Goal: Task Accomplishment & Management: Use online tool/utility

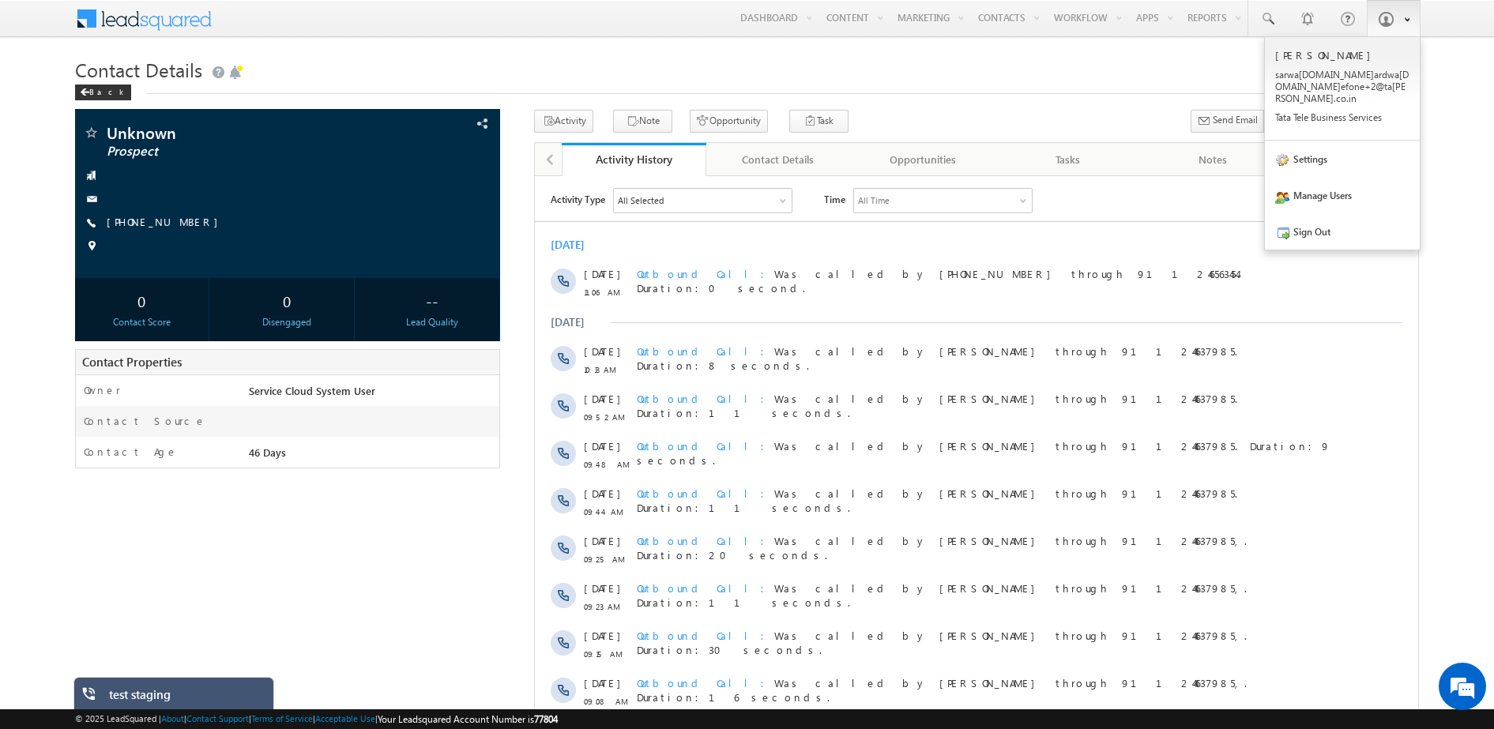
click at [1392, 28] on link at bounding box center [1394, 18] width 54 height 36
click at [1320, 230] on link "Sign Out" at bounding box center [1342, 231] width 155 height 36
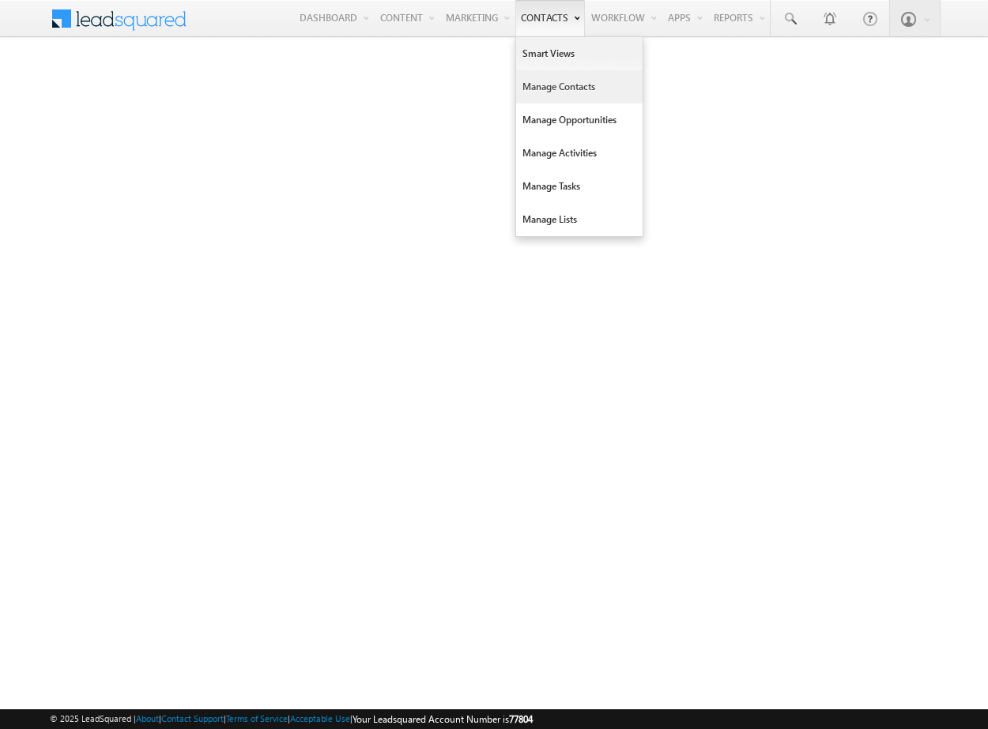
click at [544, 77] on link "Manage Contacts" at bounding box center [579, 86] width 126 height 33
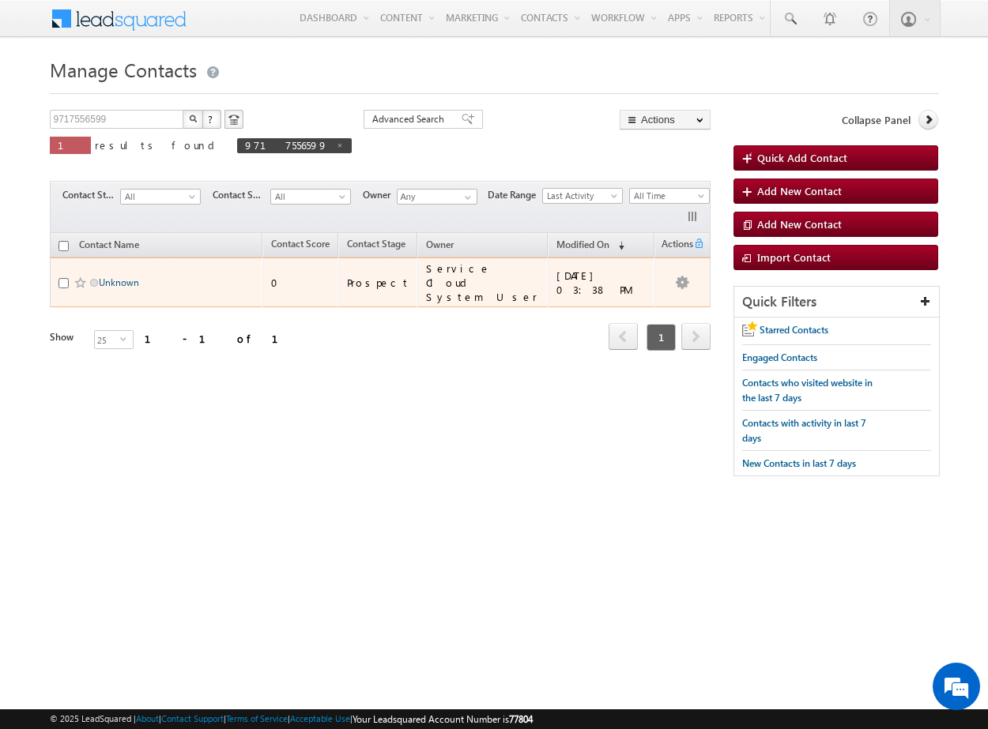
click at [118, 277] on link "Unknown" at bounding box center [119, 283] width 40 height 12
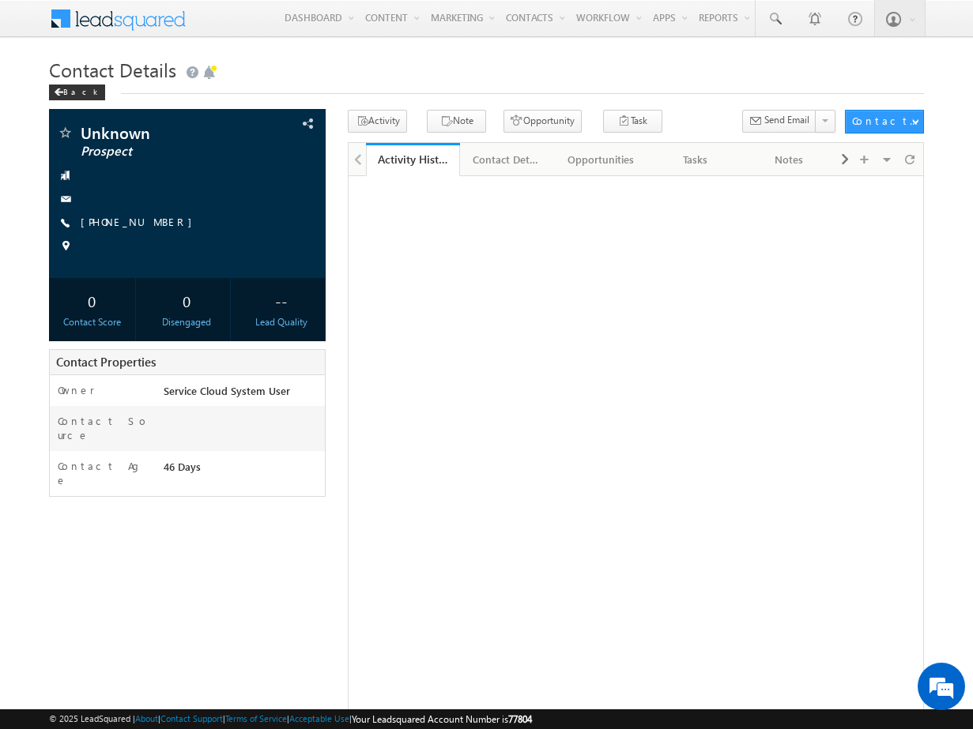
click at [124, 225] on link "[PHONE_NUMBER]" at bounding box center [140, 221] width 119 height 13
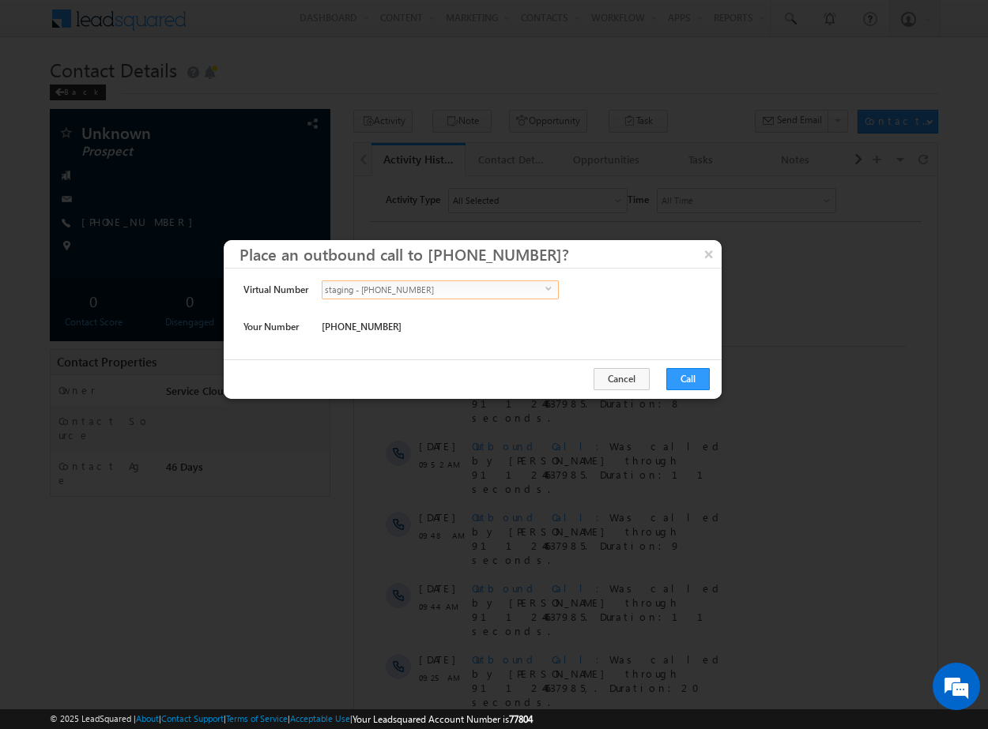
click at [456, 293] on span "staging - +911246563454" at bounding box center [433, 289] width 223 height 17
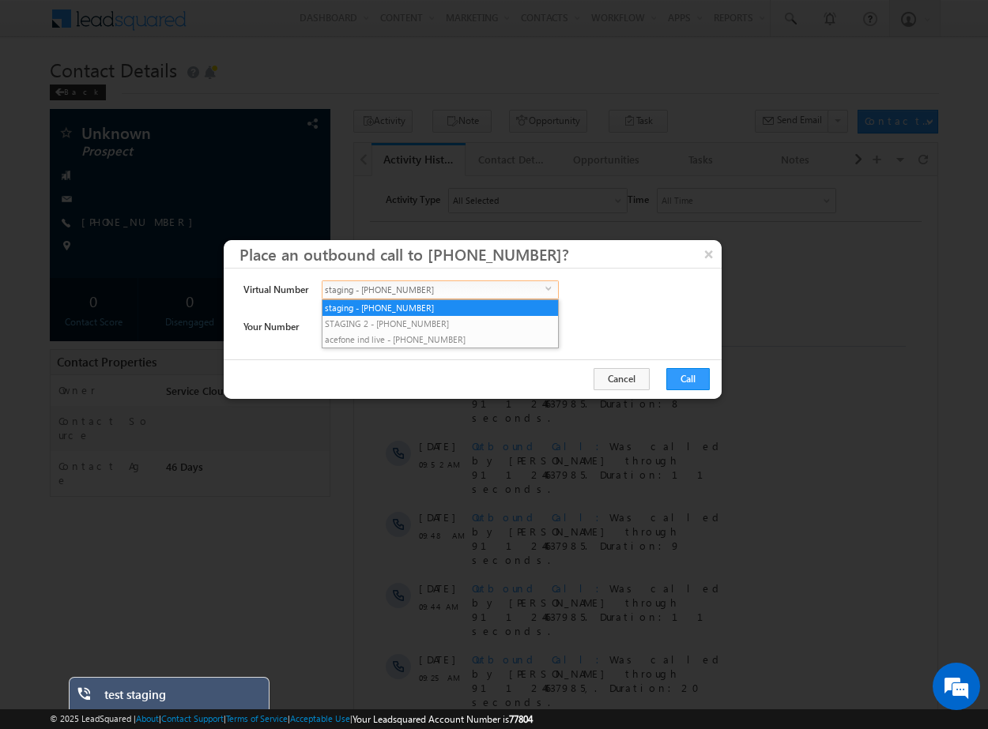
click at [638, 182] on div at bounding box center [494, 364] width 988 height 729
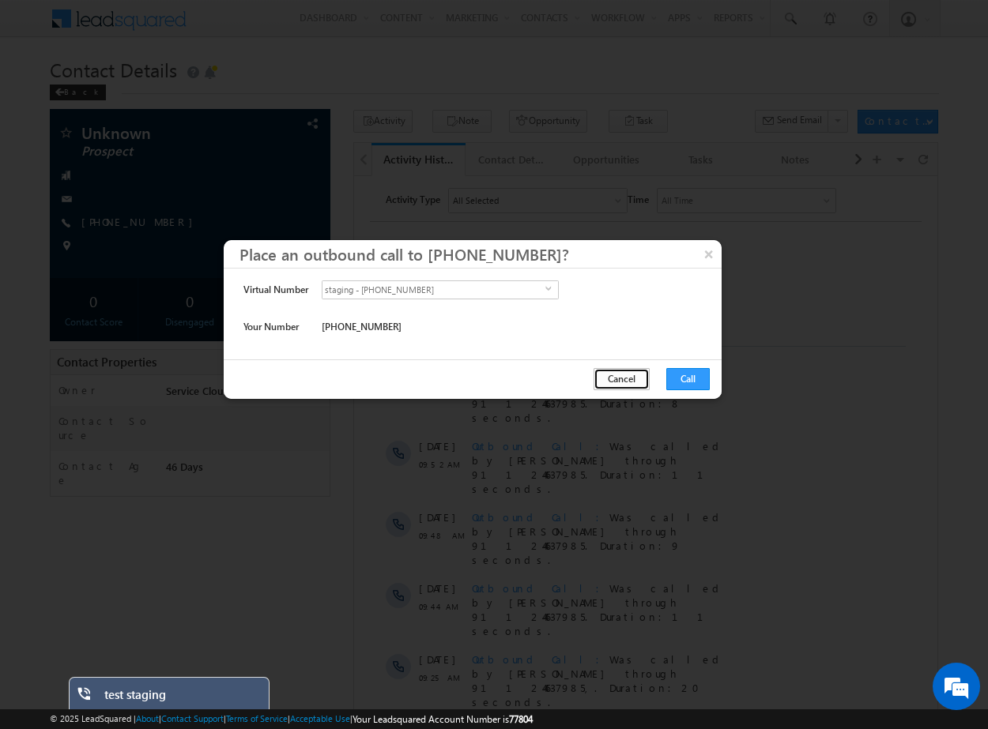
click at [638, 382] on button "Cancel" at bounding box center [621, 379] width 56 height 22
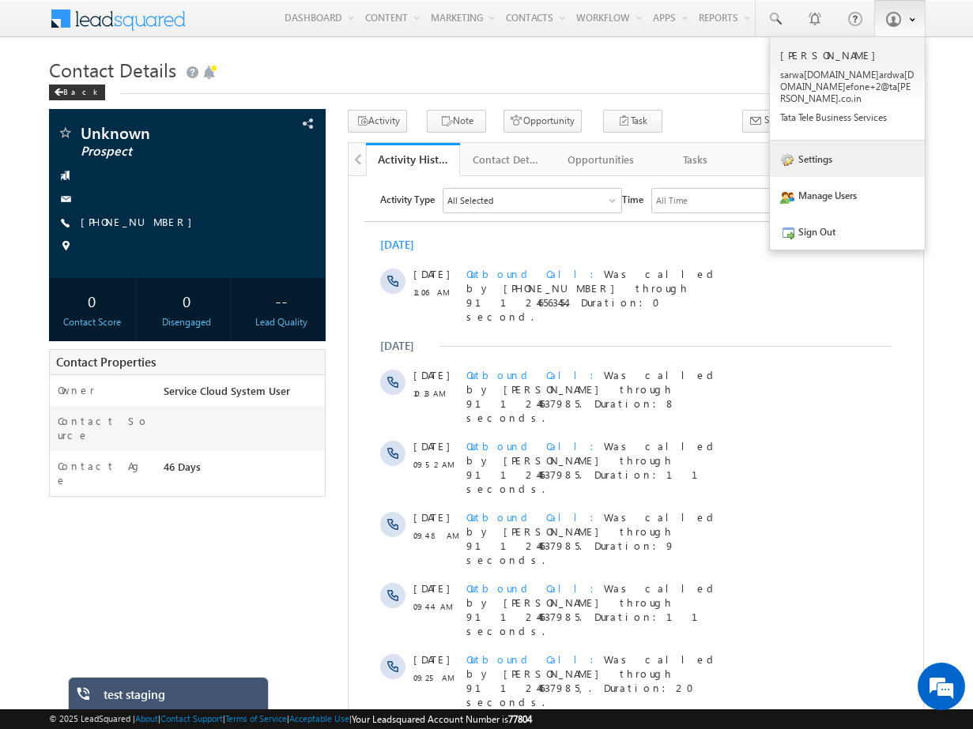
click at [831, 153] on link "Settings" at bounding box center [847, 159] width 155 height 36
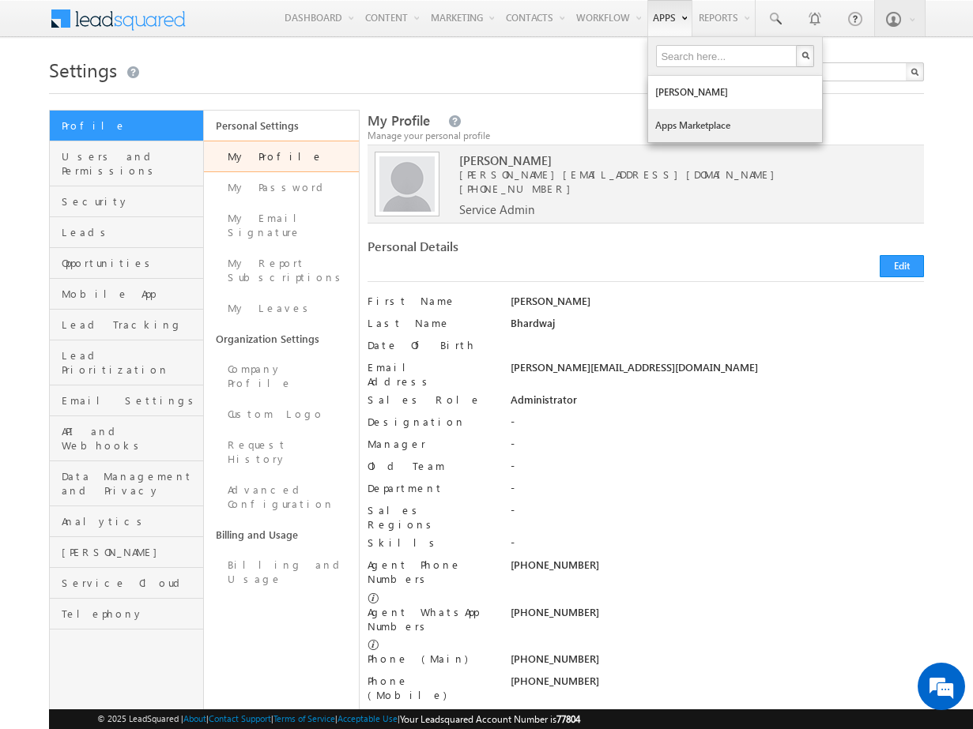
click at [684, 130] on link "Apps Marketplace" at bounding box center [735, 125] width 174 height 33
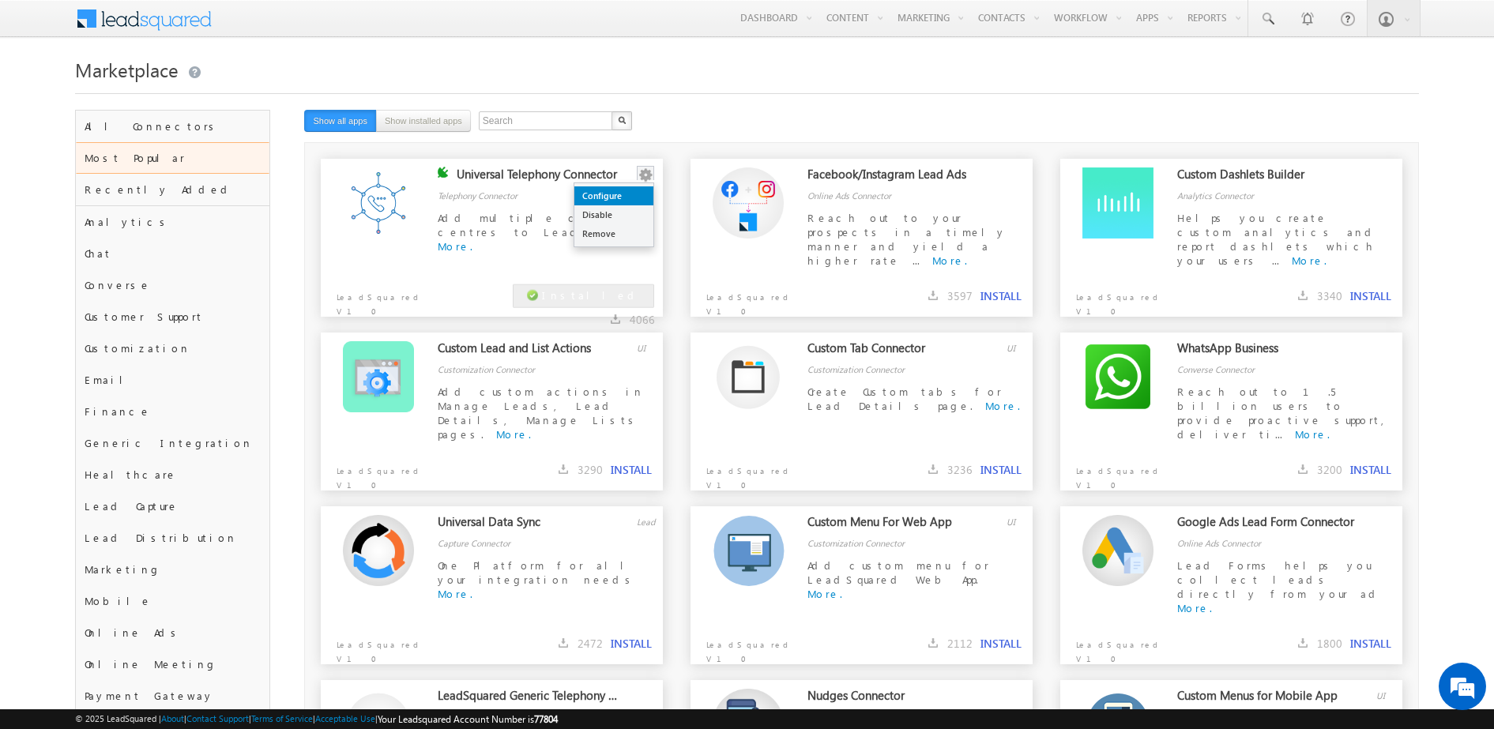
click at [625, 189] on link "Configure" at bounding box center [613, 195] width 79 height 19
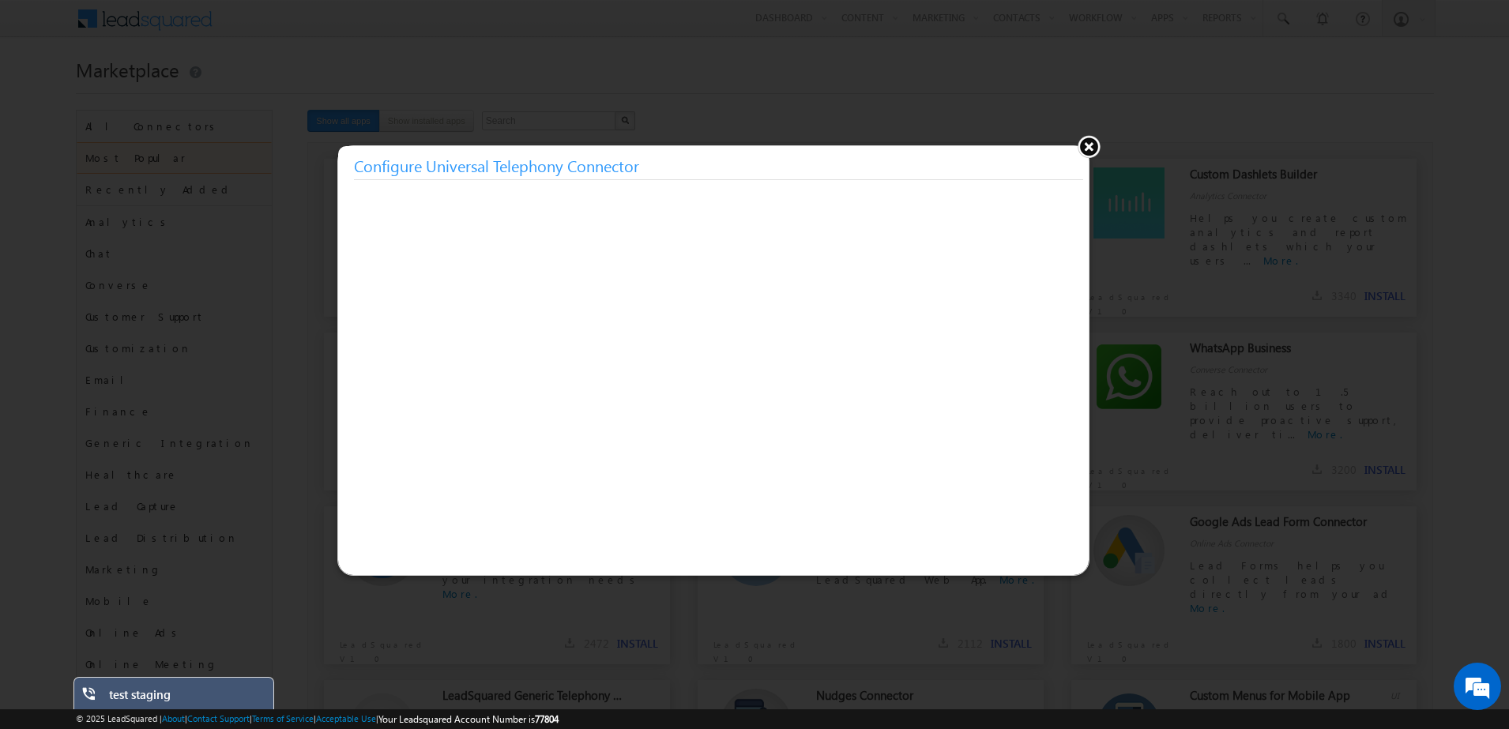
click at [1085, 145] on button at bounding box center [1089, 146] width 24 height 24
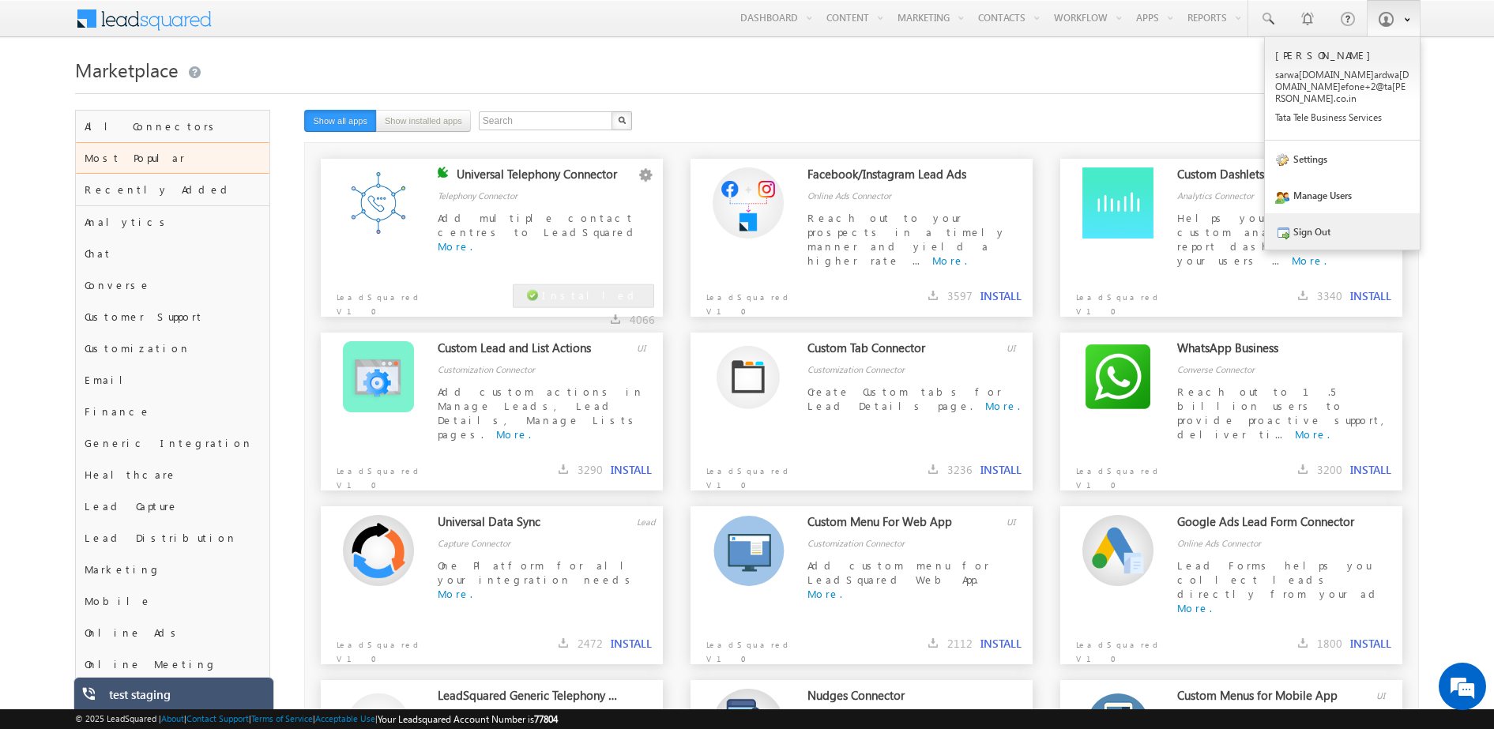
click at [1340, 220] on link "Sign Out" at bounding box center [1342, 231] width 155 height 36
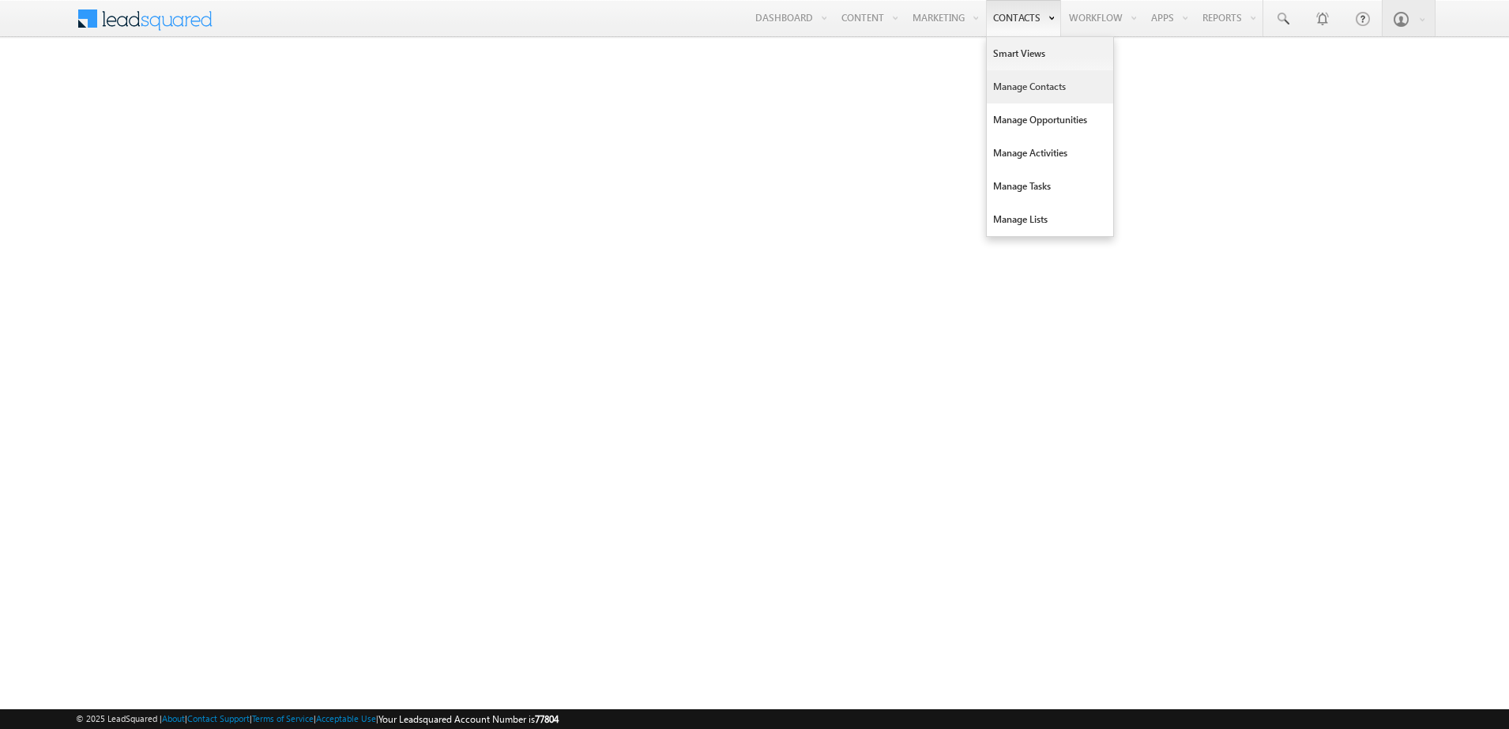
click at [1002, 98] on link "Manage Contacts" at bounding box center [1050, 86] width 126 height 33
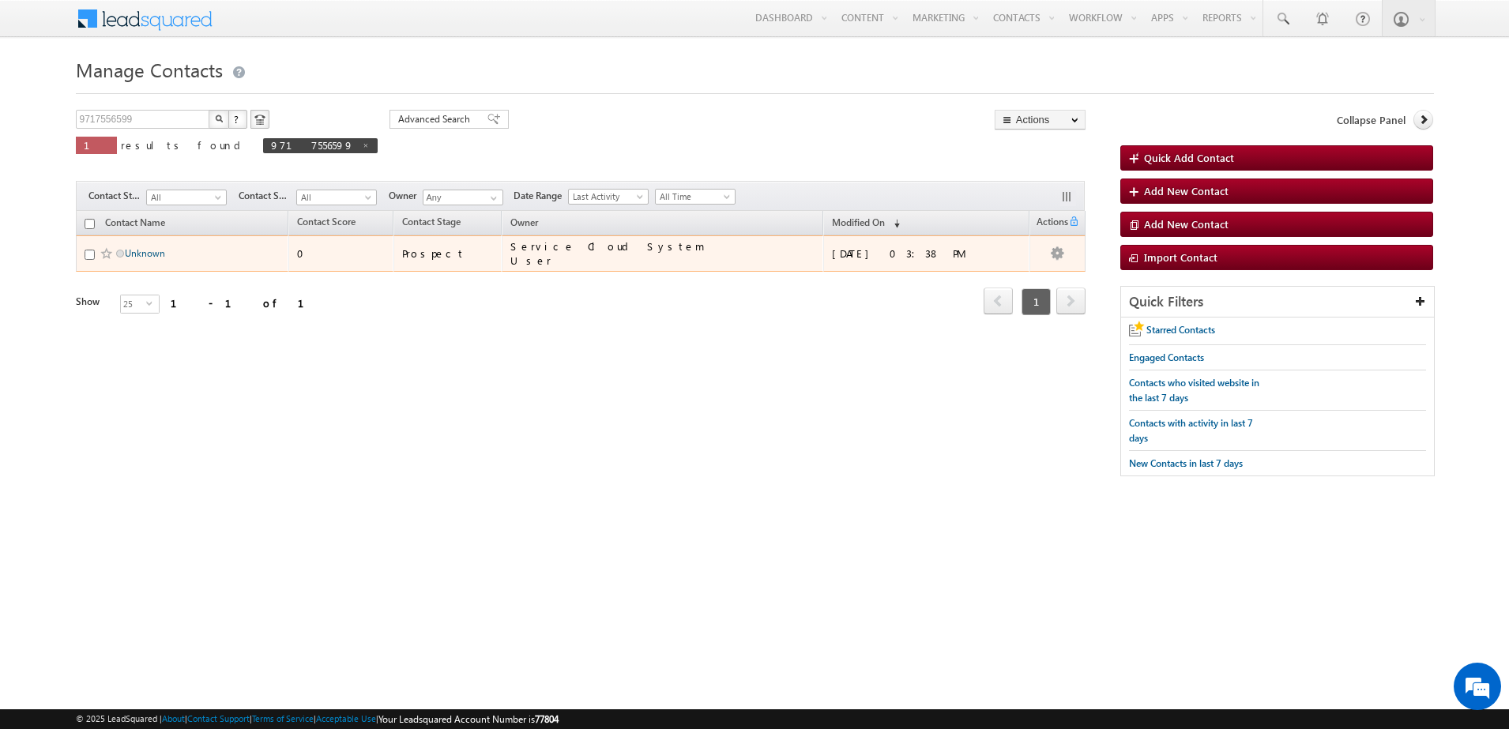
click at [141, 256] on link "Unknown" at bounding box center [145, 253] width 40 height 12
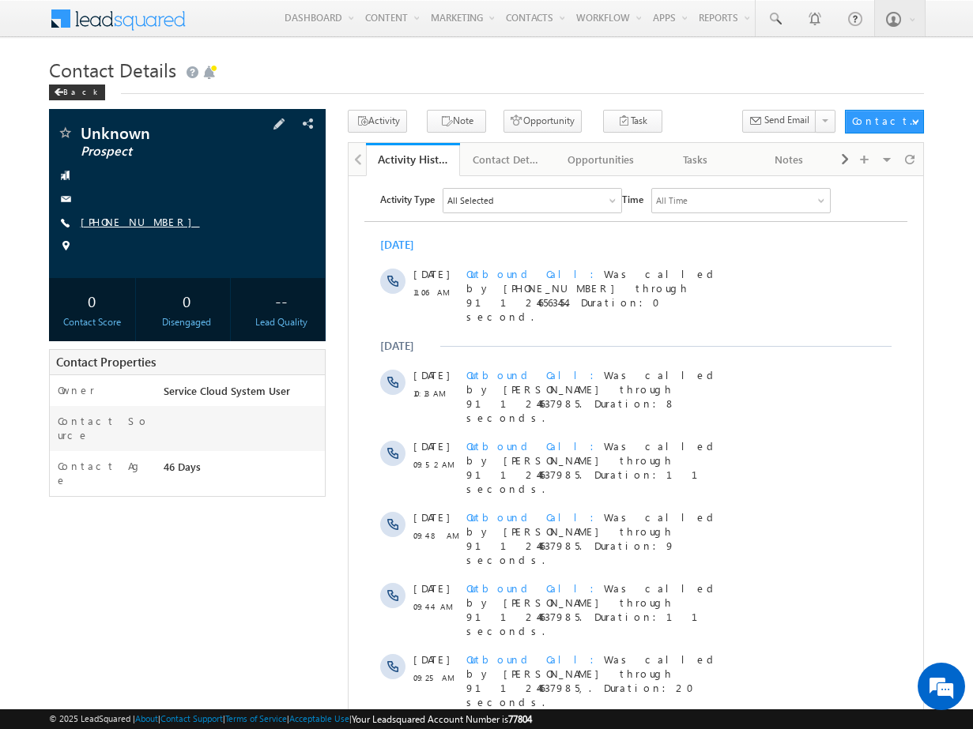
click at [153, 223] on link "[PHONE_NUMBER]" at bounding box center [140, 221] width 119 height 13
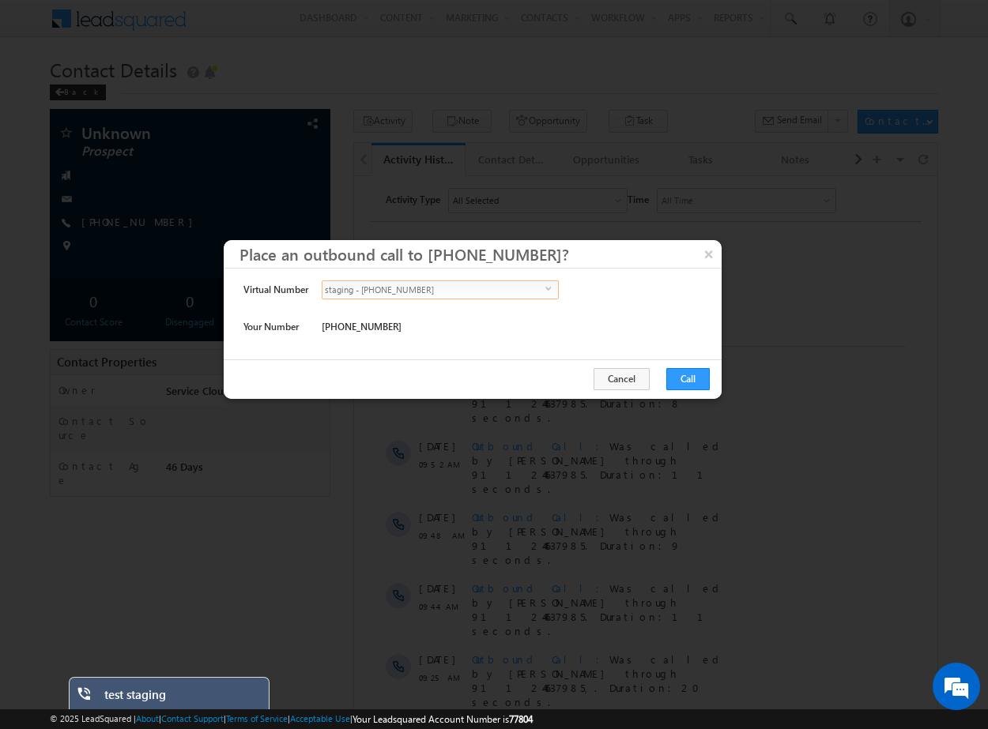
click at [492, 284] on span "staging - [PHONE_NUMBER]" at bounding box center [433, 289] width 223 height 17
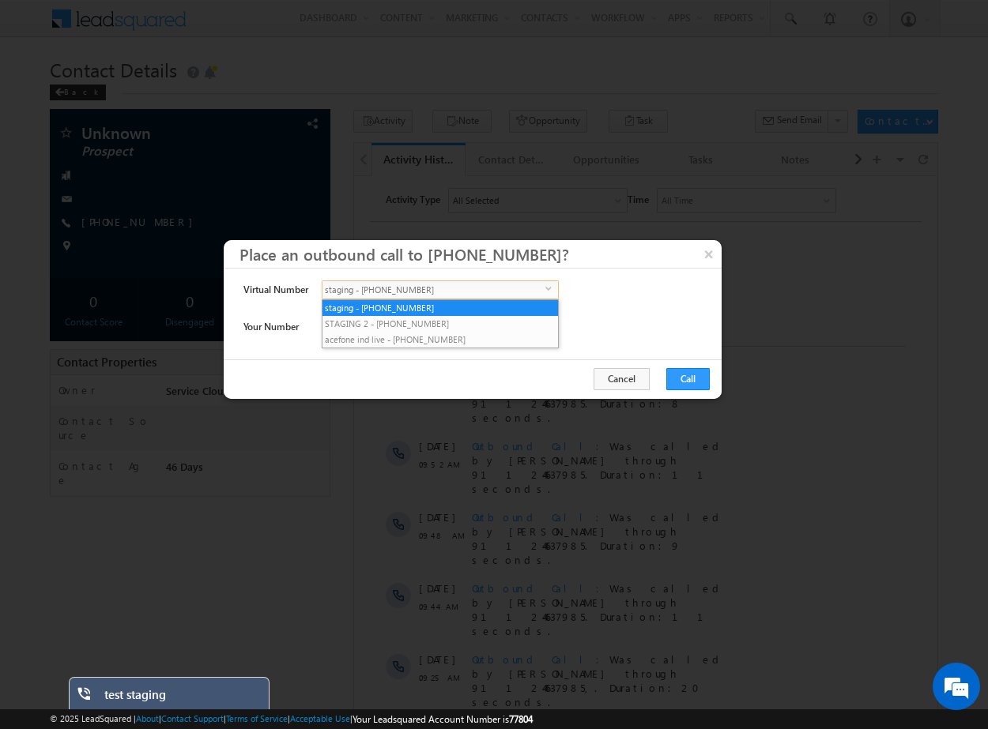
click at [597, 282] on div "staging - +911246563454 select +911246563454" at bounding box center [473, 294] width 302 height 27
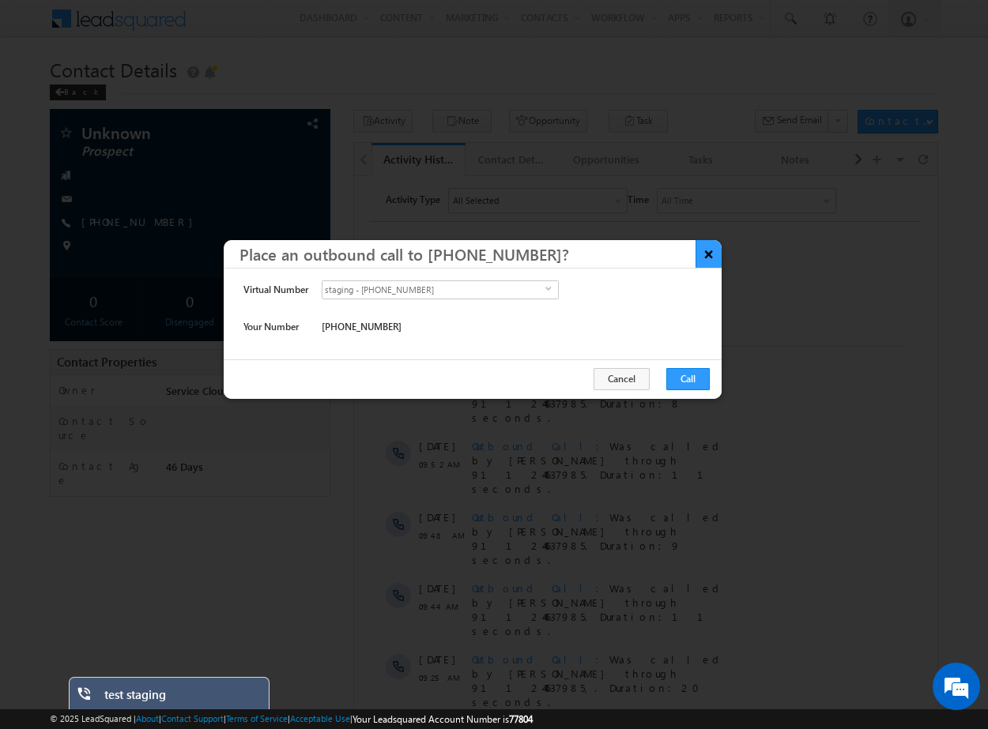
click at [718, 259] on button "×" at bounding box center [708, 254] width 26 height 28
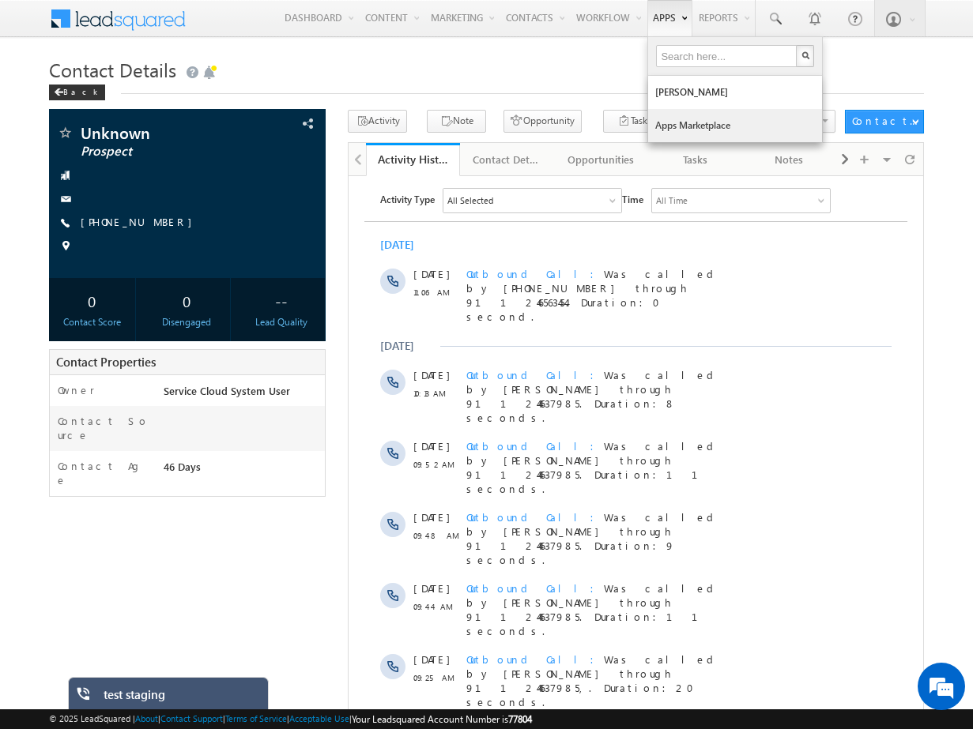
click at [703, 117] on link "Apps Marketplace" at bounding box center [735, 125] width 174 height 33
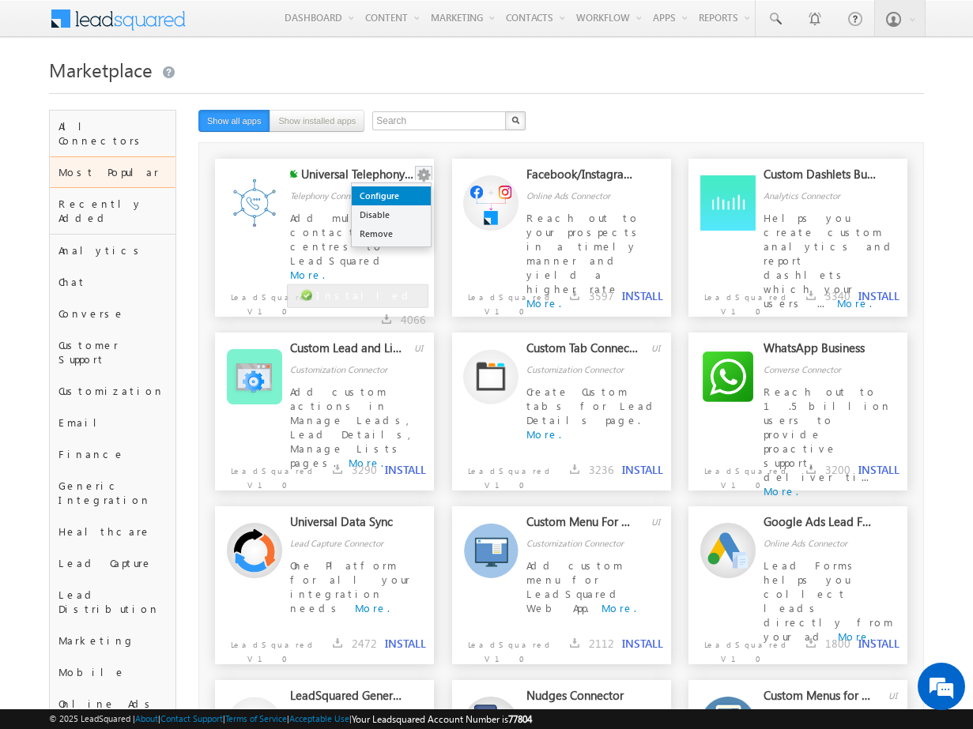
click at [404, 198] on link "Configure" at bounding box center [391, 195] width 79 height 19
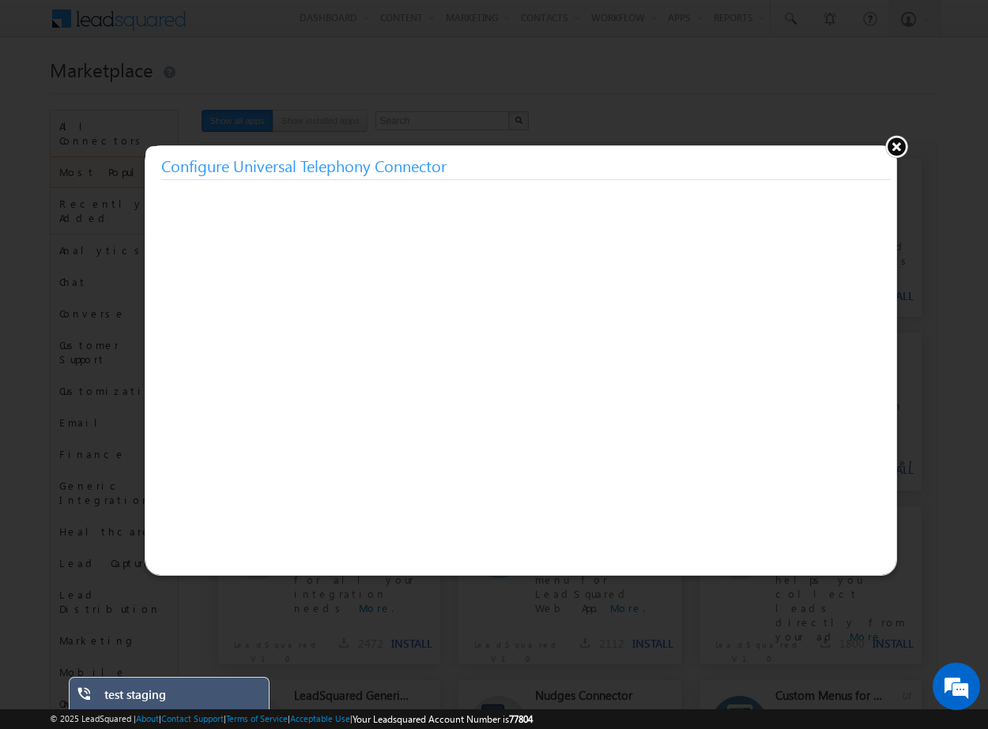
click at [897, 150] on button at bounding box center [896, 146] width 24 height 24
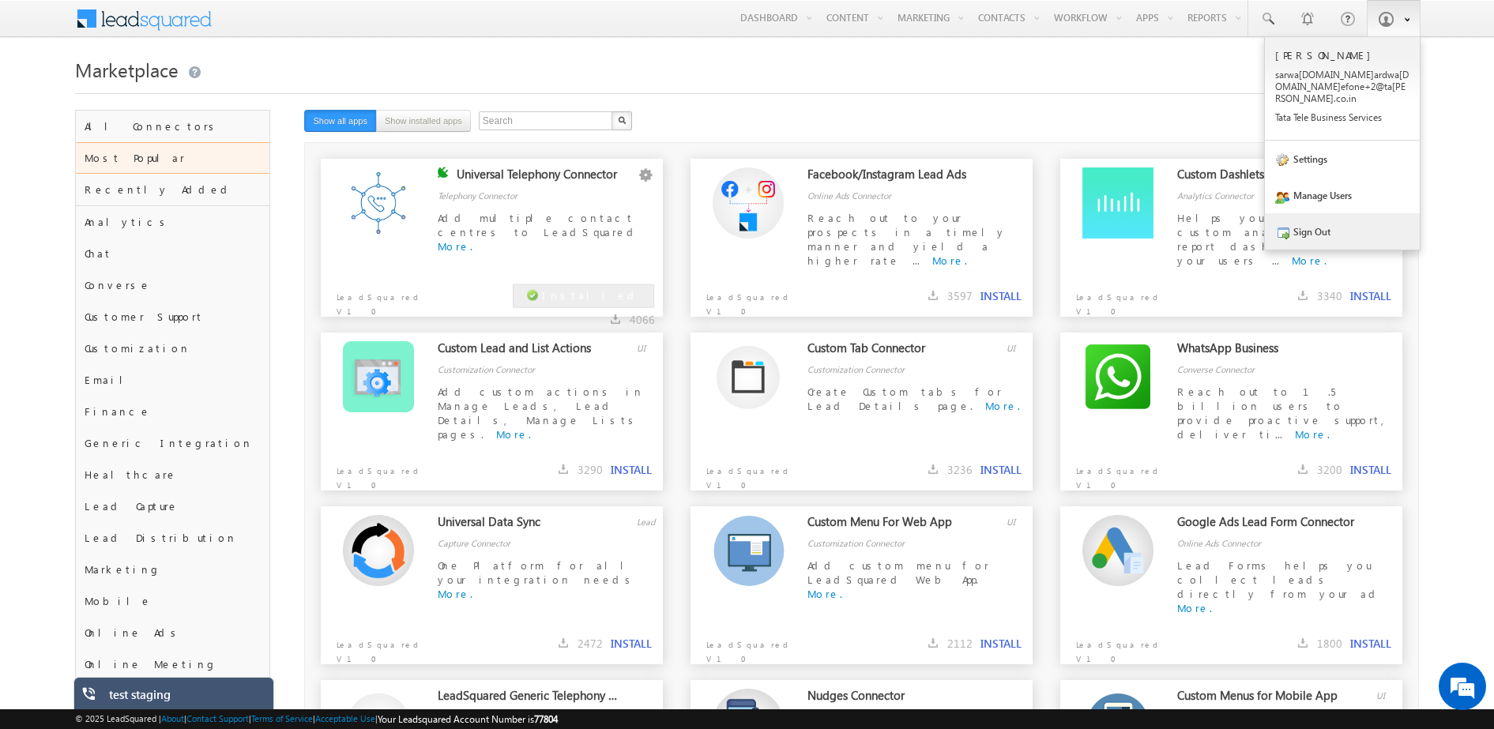
click at [972, 223] on link "Sign Out" at bounding box center [1342, 231] width 155 height 36
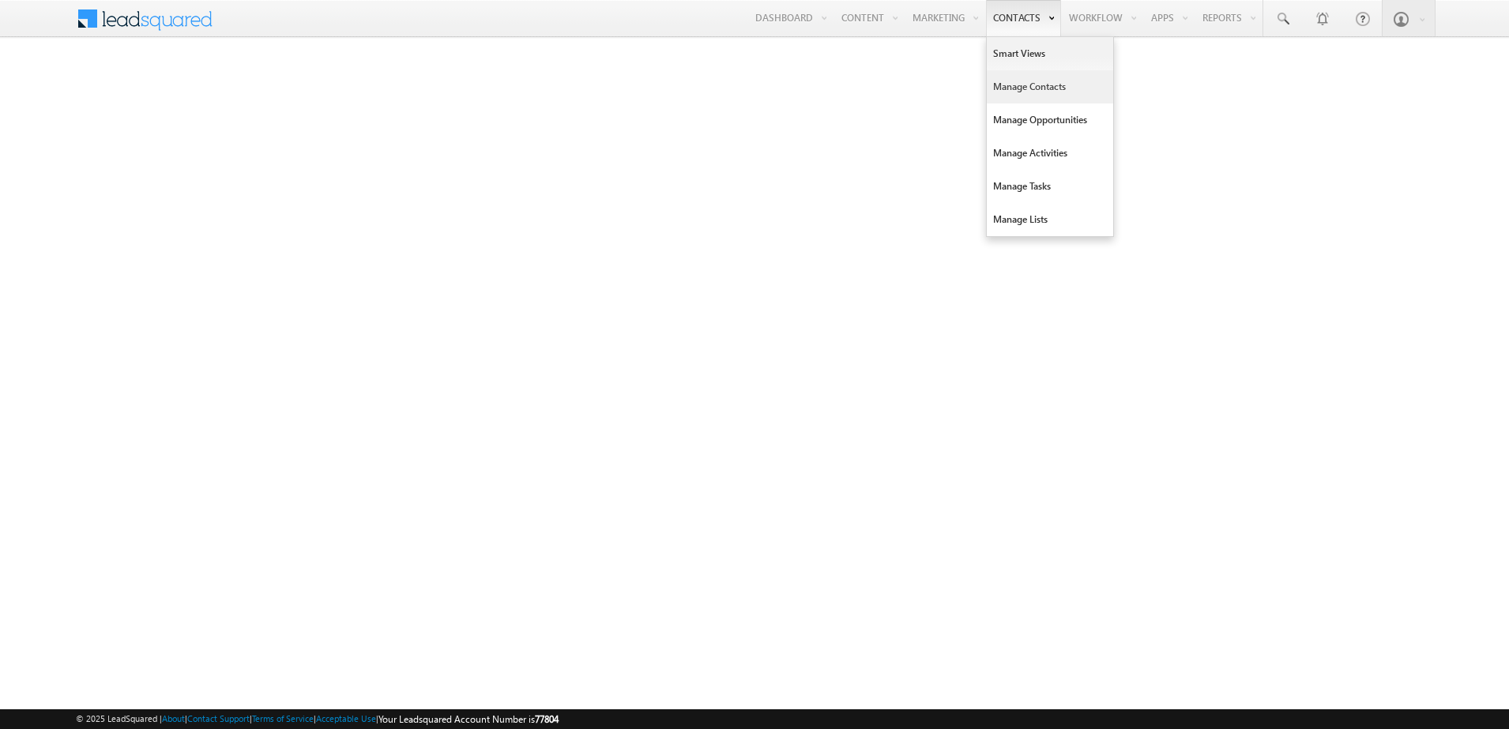
click at [1037, 100] on link "Manage Contacts" at bounding box center [1050, 86] width 126 height 33
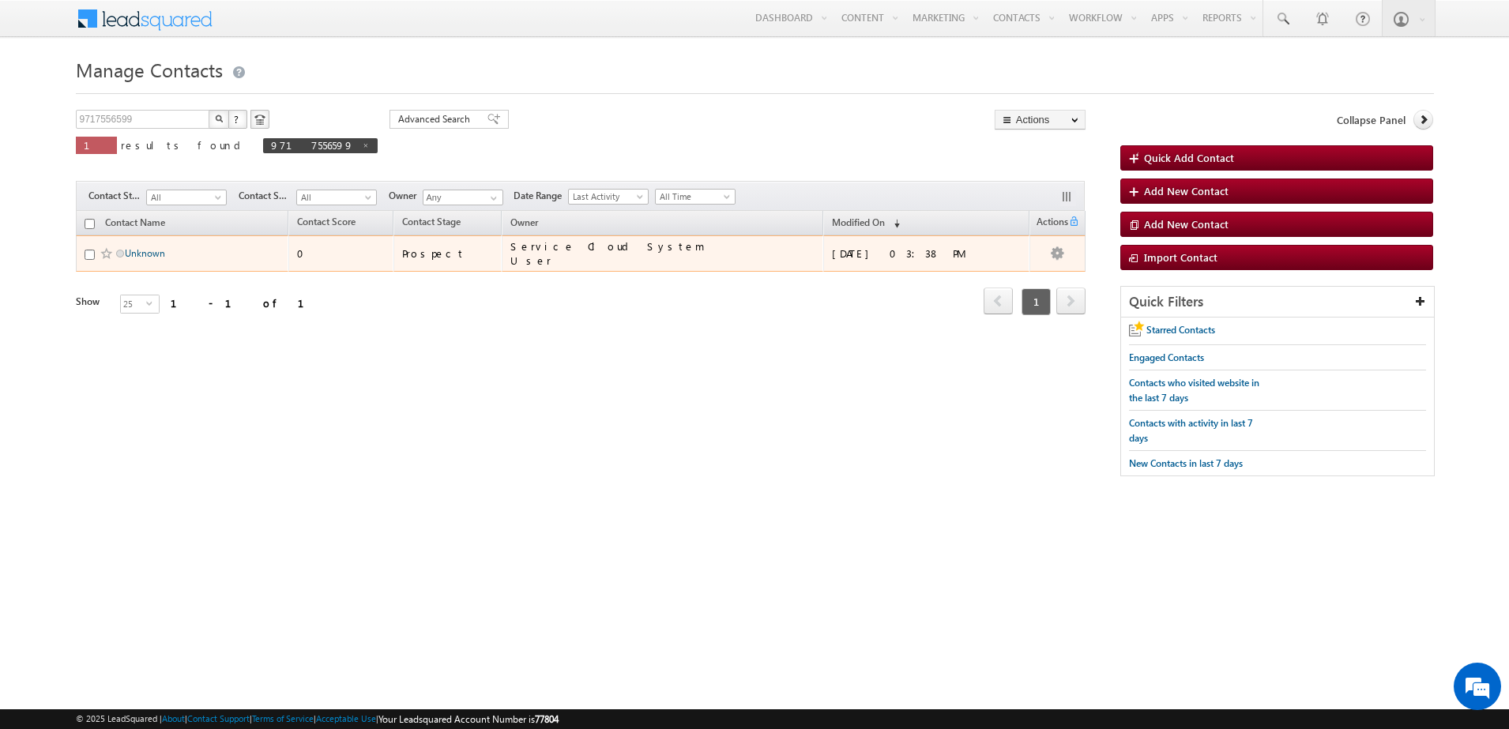
click at [137, 255] on link "Unknown" at bounding box center [145, 253] width 40 height 12
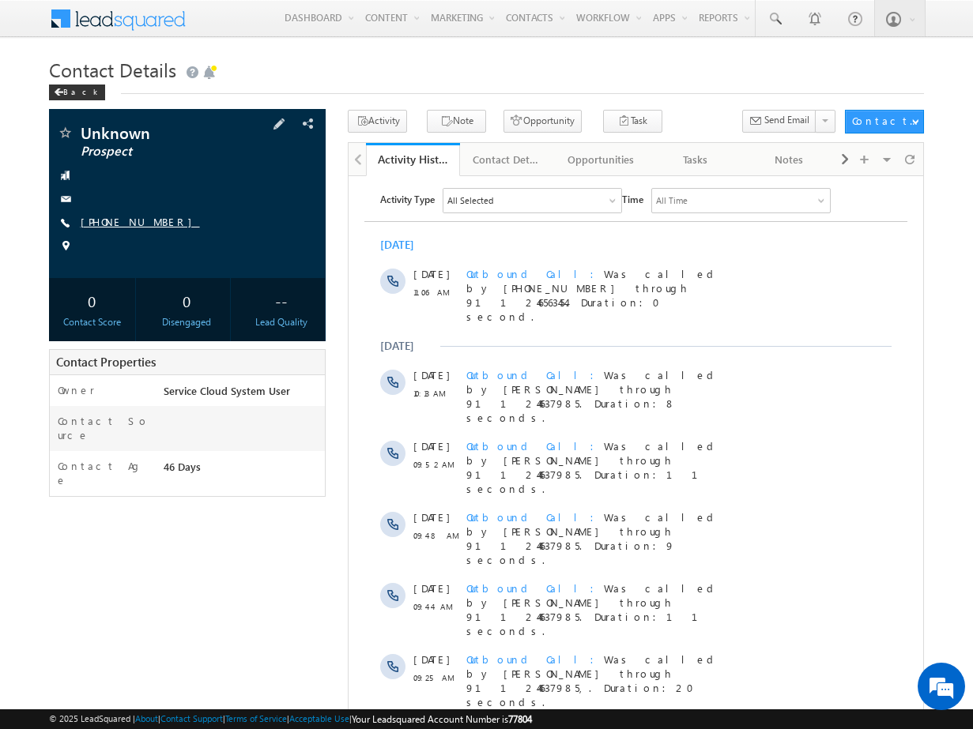
click at [130, 220] on link "[PHONE_NUMBER]" at bounding box center [140, 221] width 119 height 13
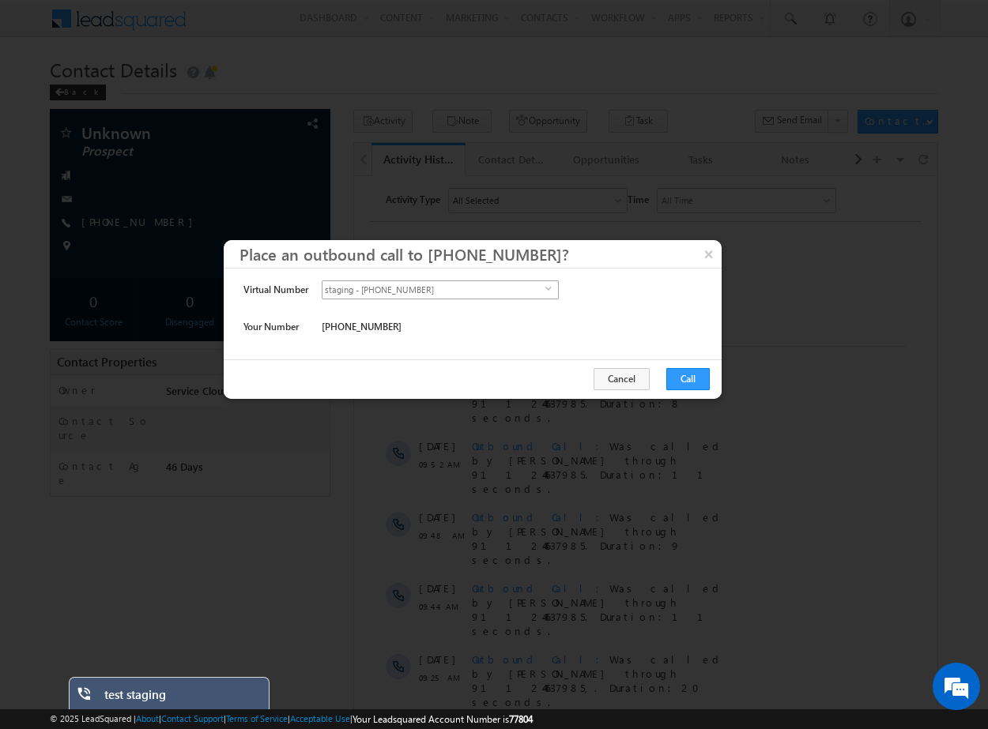
click at [439, 281] on span "staging - +911246563454" at bounding box center [433, 289] width 223 height 17
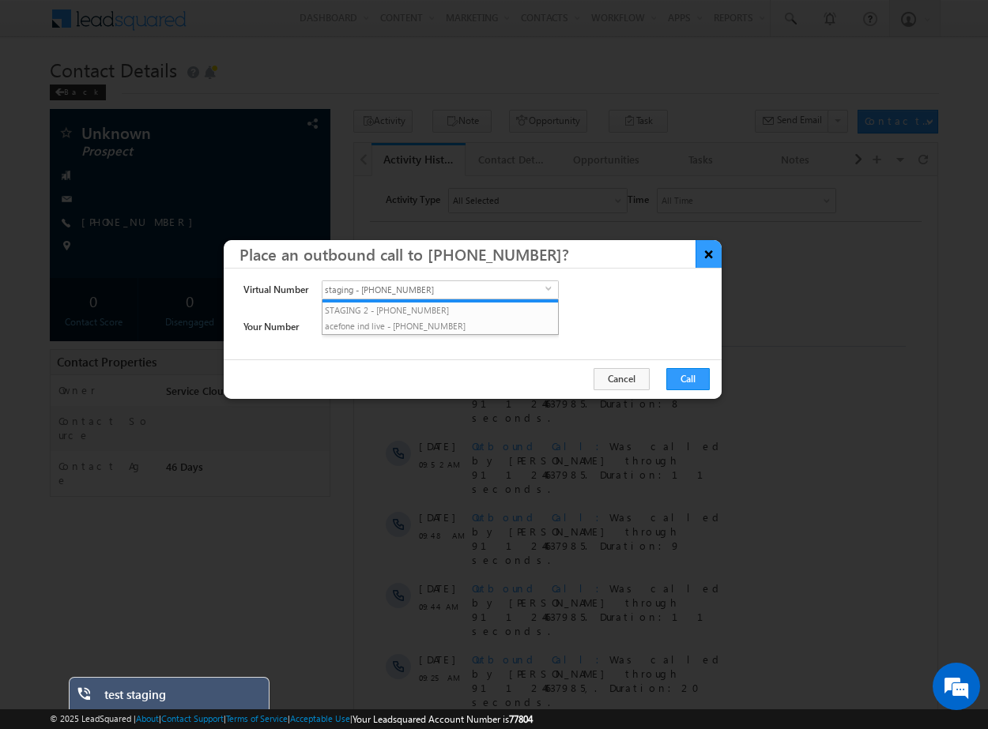
click at [699, 259] on button "×" at bounding box center [708, 254] width 26 height 28
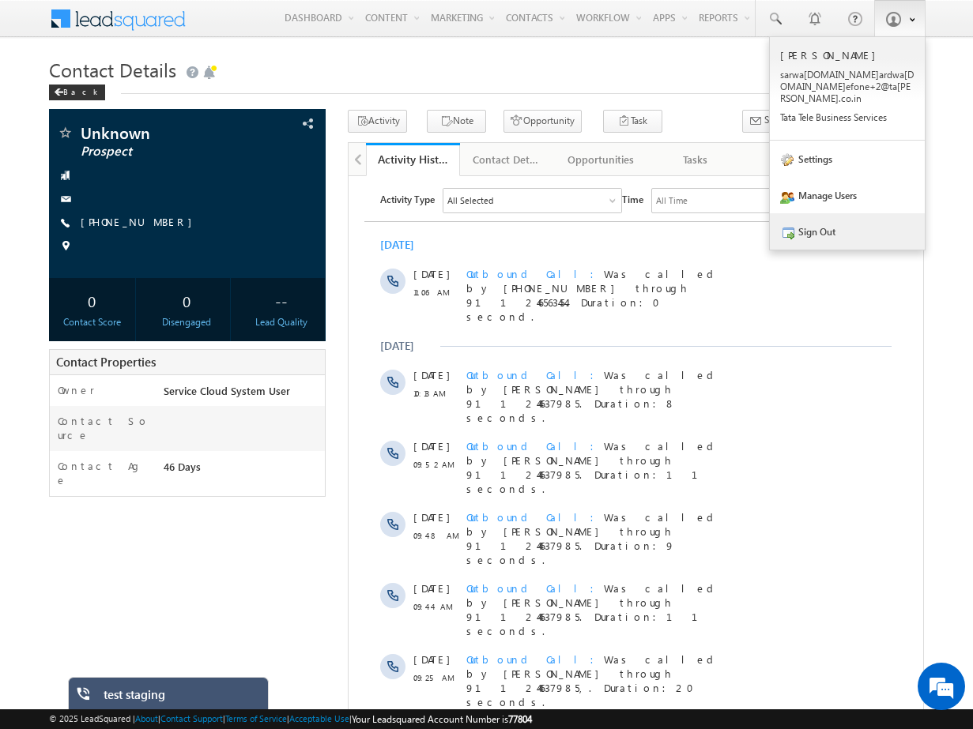
click at [832, 213] on link "Sign Out" at bounding box center [847, 231] width 155 height 36
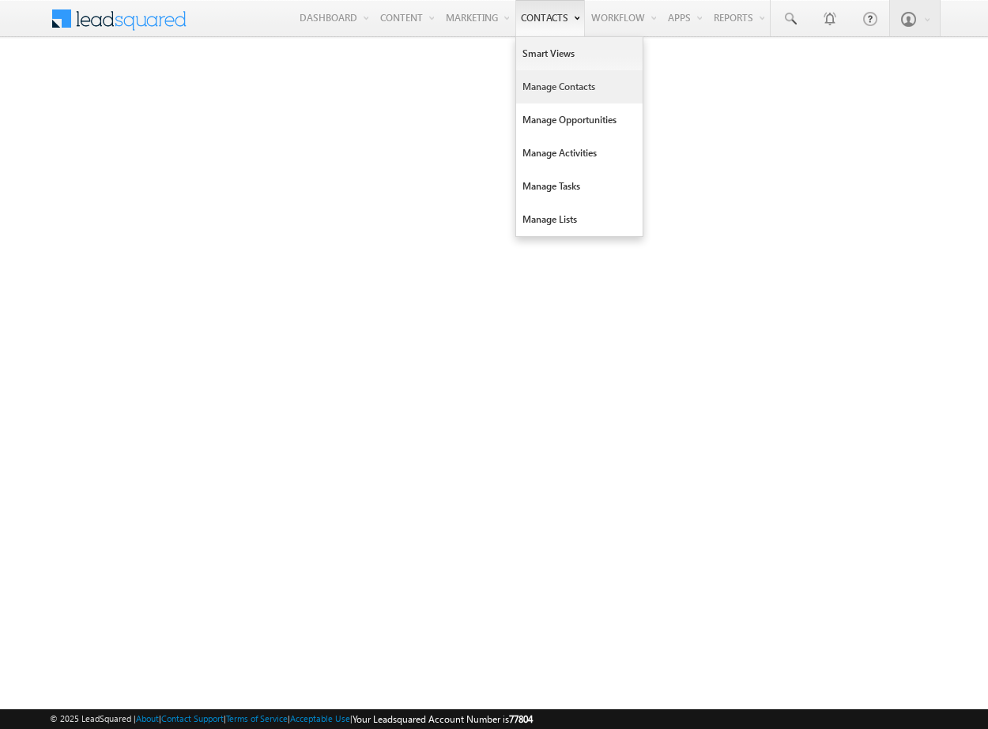
click at [555, 99] on link "Manage Contacts" at bounding box center [579, 86] width 126 height 33
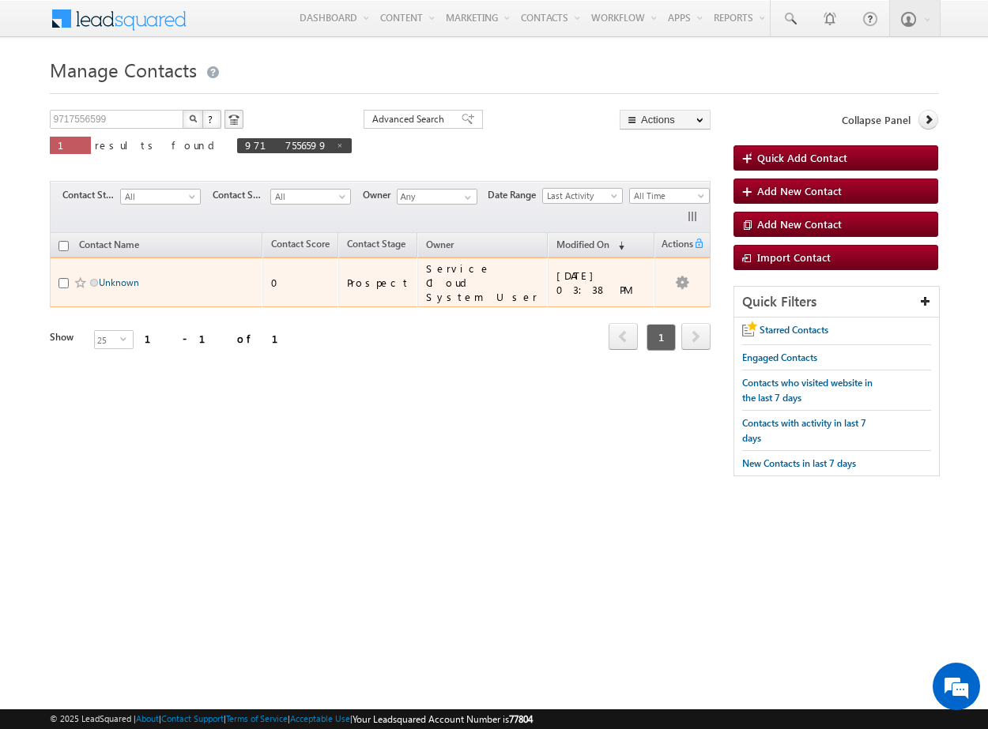
click at [114, 281] on link "Unknown" at bounding box center [119, 283] width 40 height 12
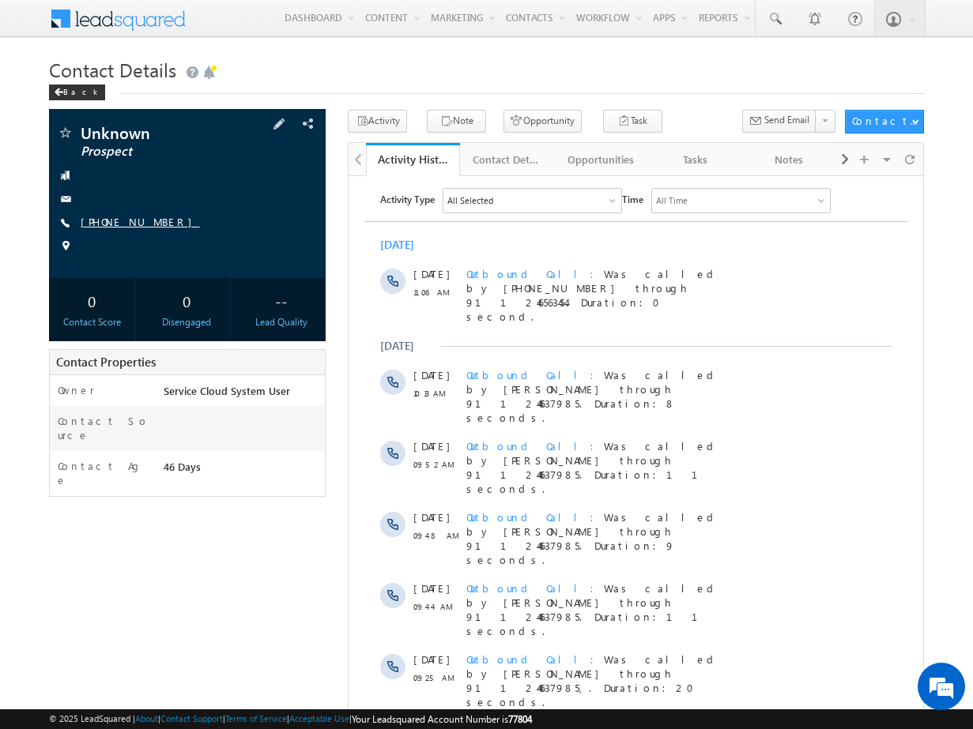
click at [122, 223] on link "+91-9717556599" at bounding box center [140, 221] width 119 height 13
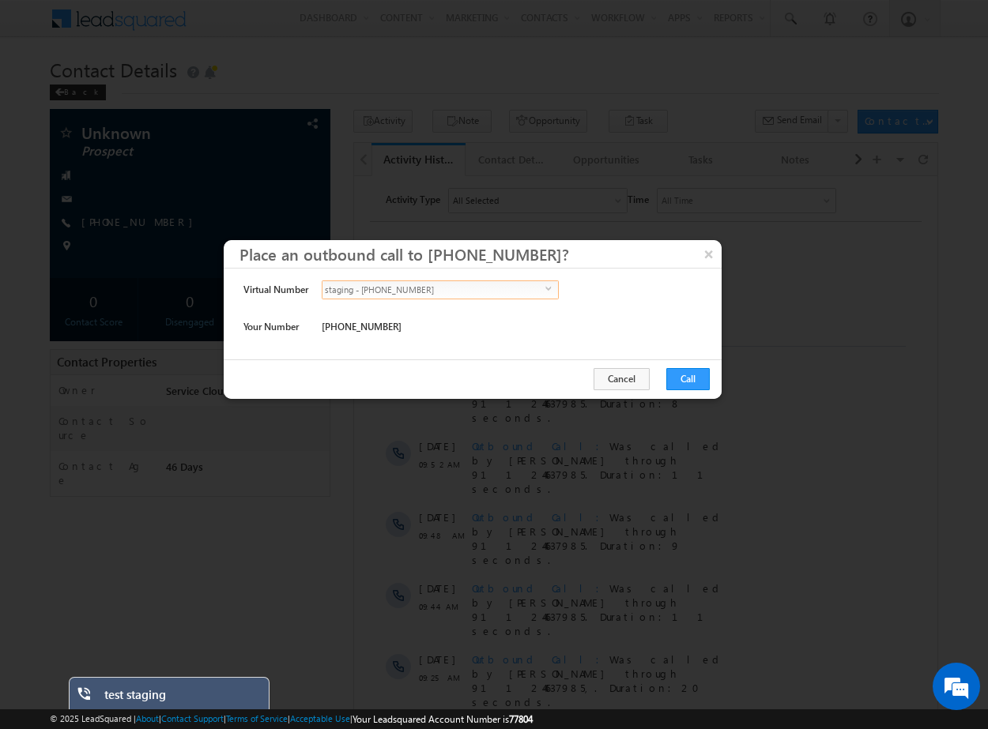
click at [438, 292] on span "staging - +911246563454" at bounding box center [433, 289] width 223 height 17
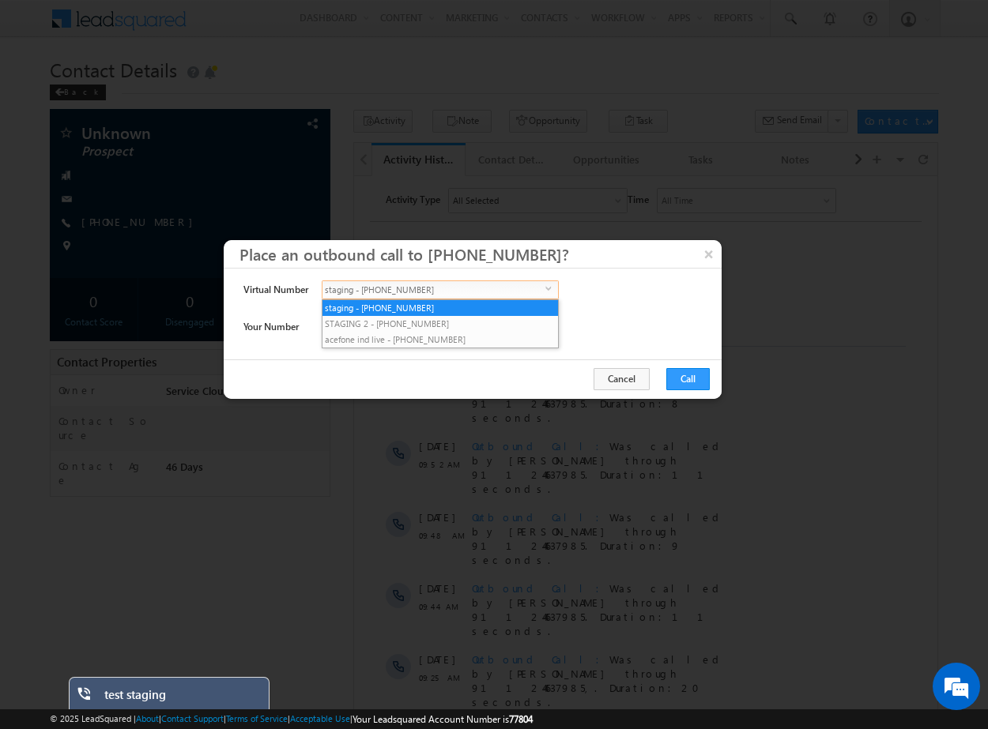
click at [623, 303] on div "Virtual Number staging - +911246563454 select +911246563454" at bounding box center [472, 299] width 458 height 37
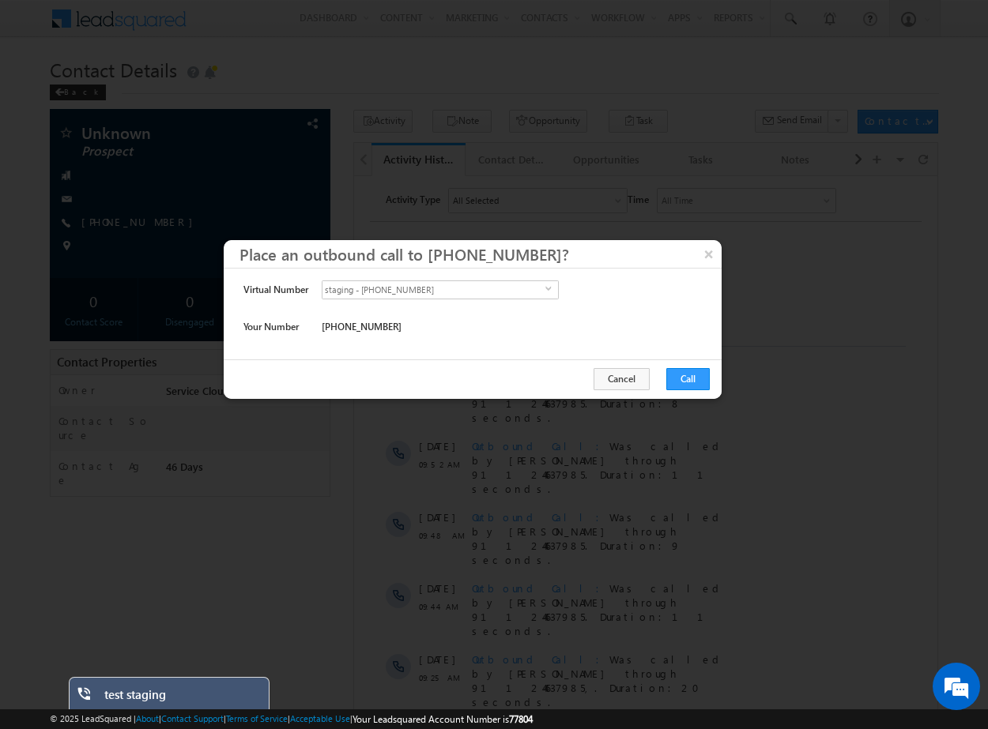
click at [182, 691] on div "test staging" at bounding box center [180, 698] width 153 height 22
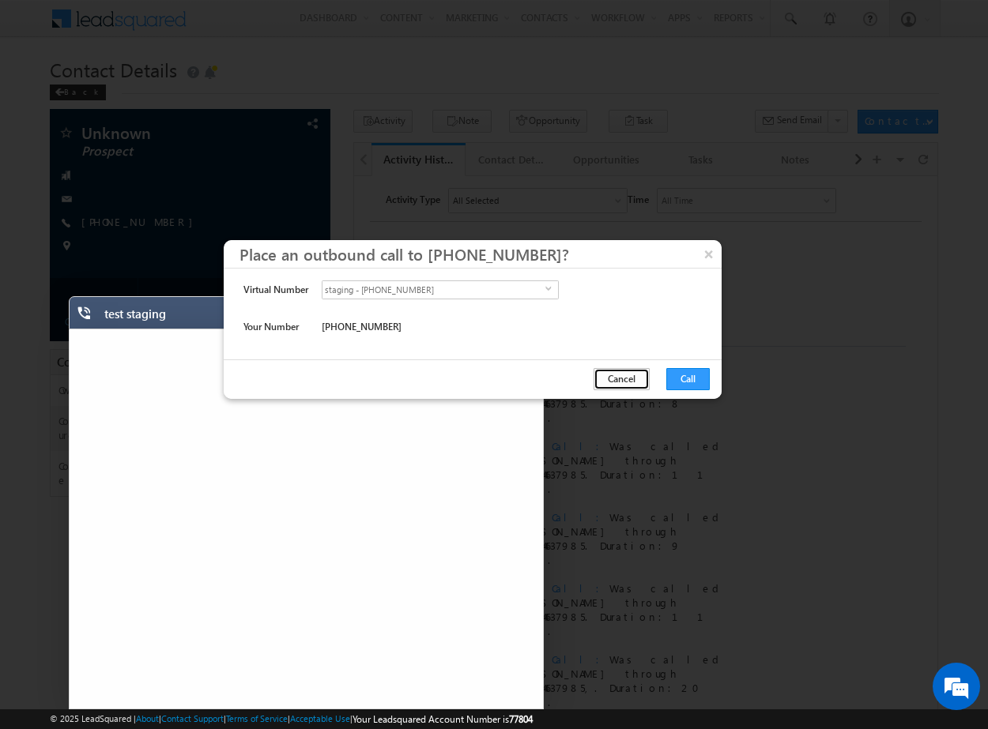
click at [622, 383] on button "Cancel" at bounding box center [621, 379] width 56 height 22
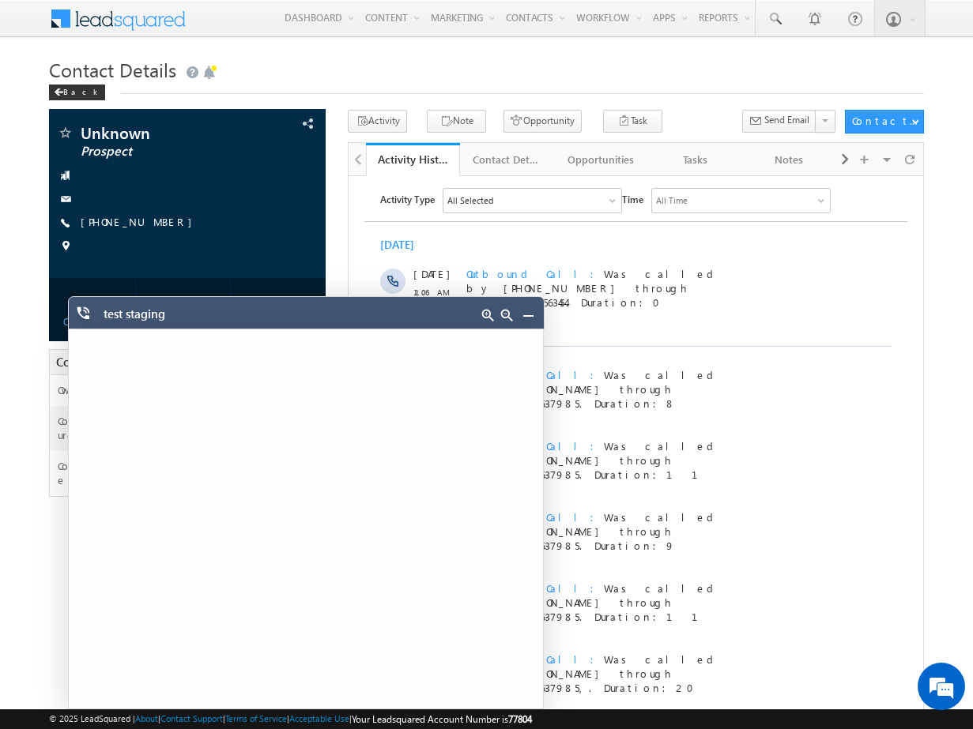
click at [522, 313] on link at bounding box center [528, 315] width 13 height 13
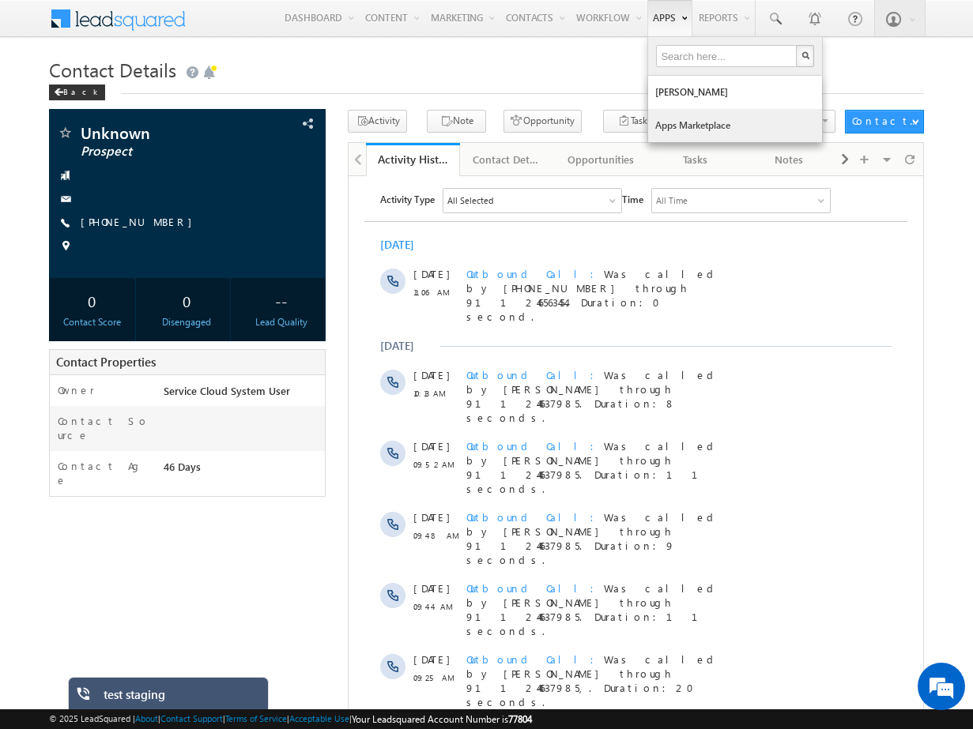
click at [695, 124] on link "Apps Marketplace" at bounding box center [735, 125] width 174 height 33
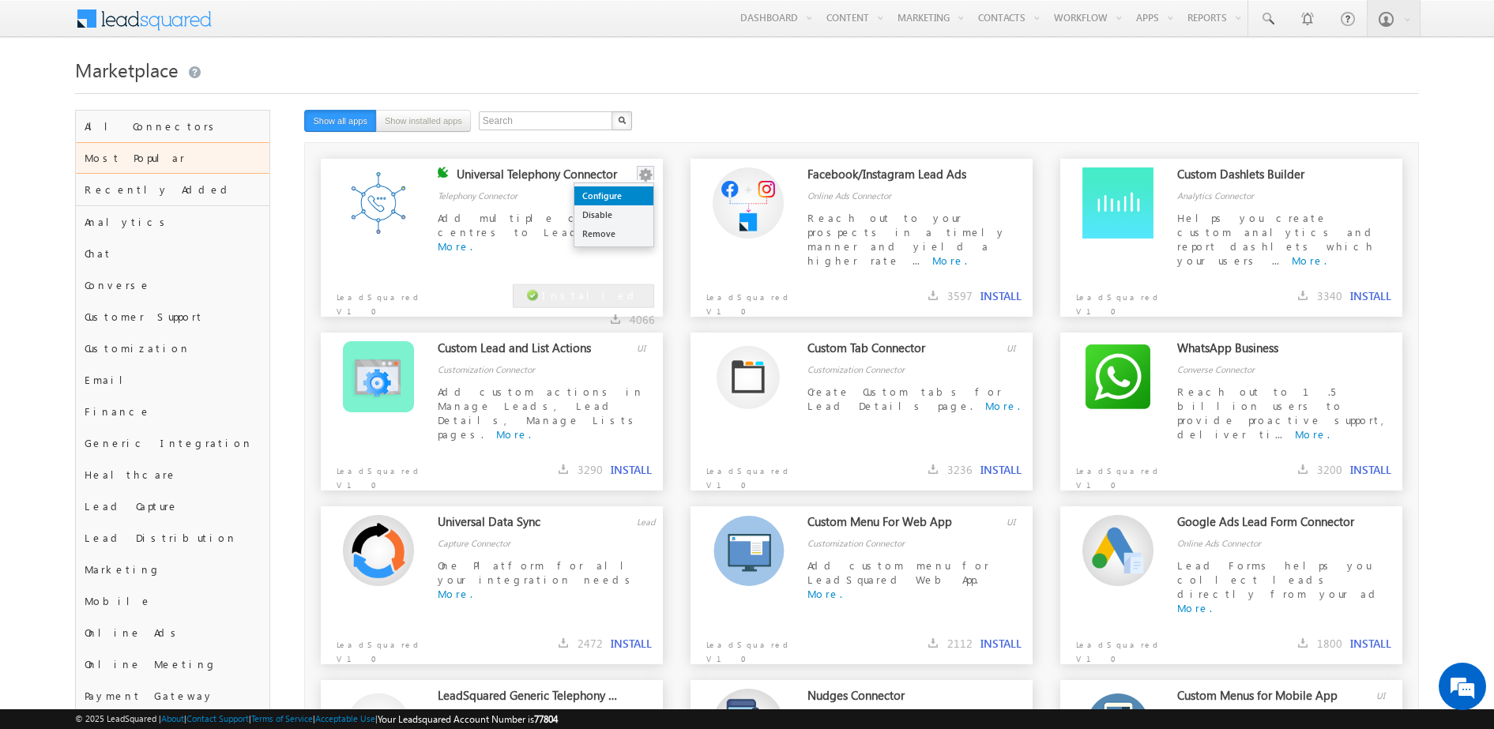
click at [637, 188] on link "Configure" at bounding box center [613, 195] width 79 height 19
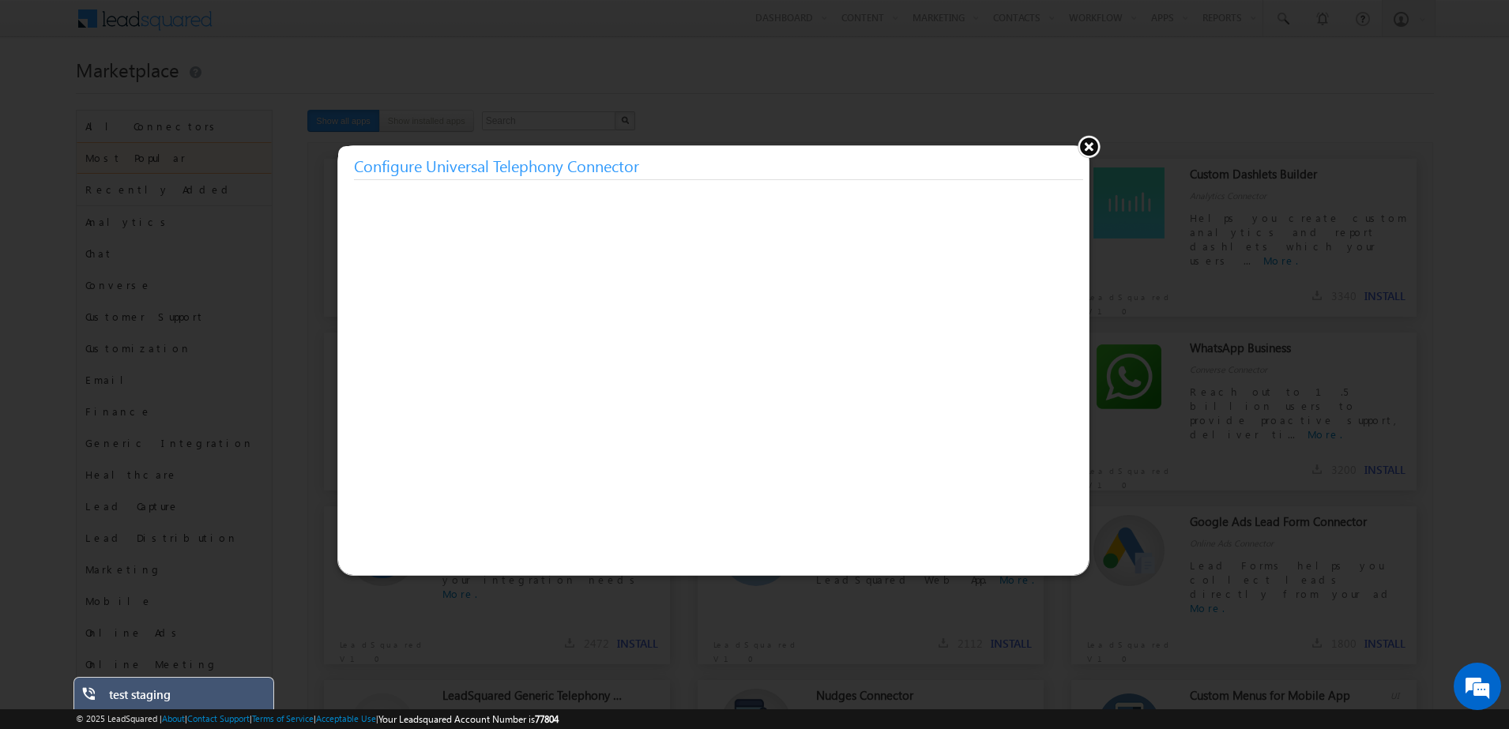
click at [1092, 145] on button at bounding box center [1089, 146] width 24 height 24
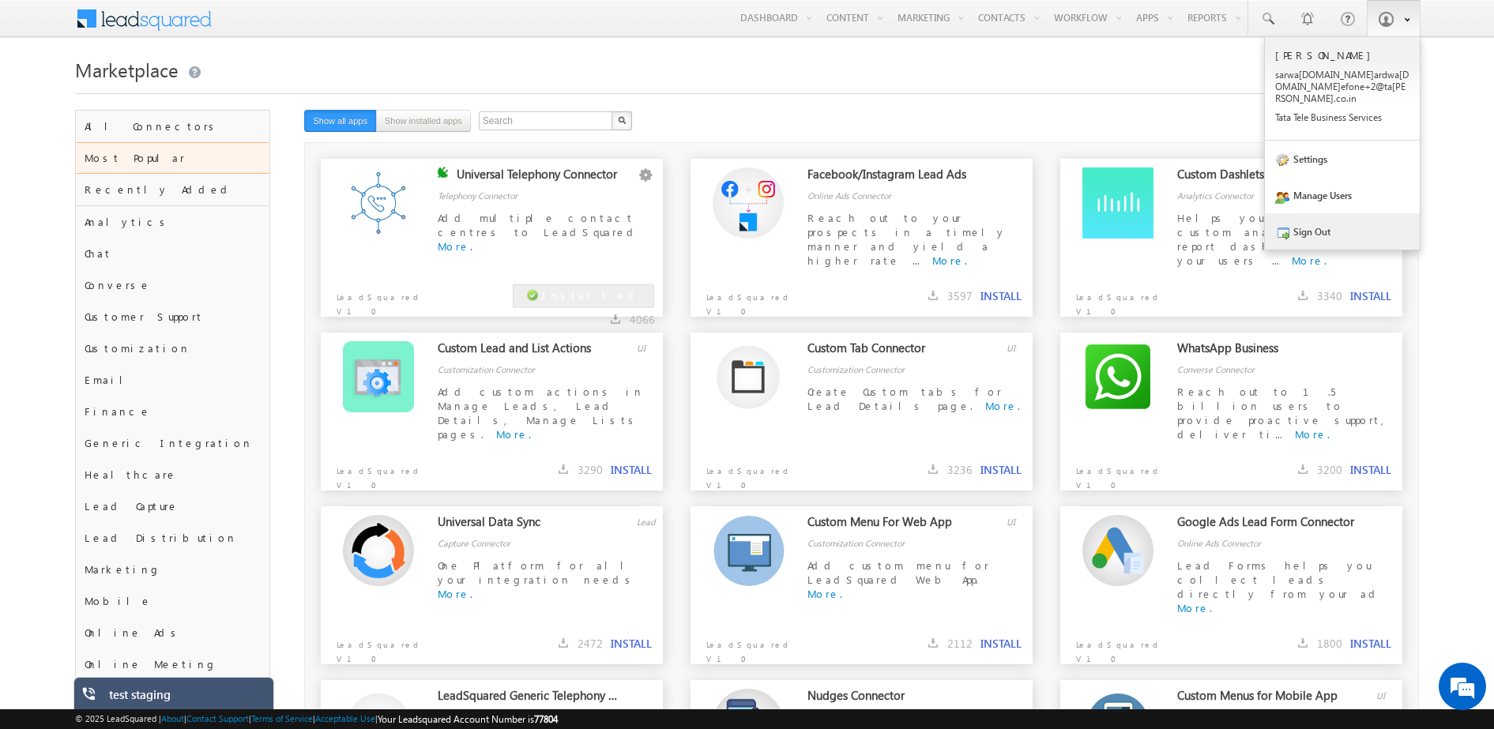
click at [1321, 216] on link "Sign Out" at bounding box center [1342, 231] width 155 height 36
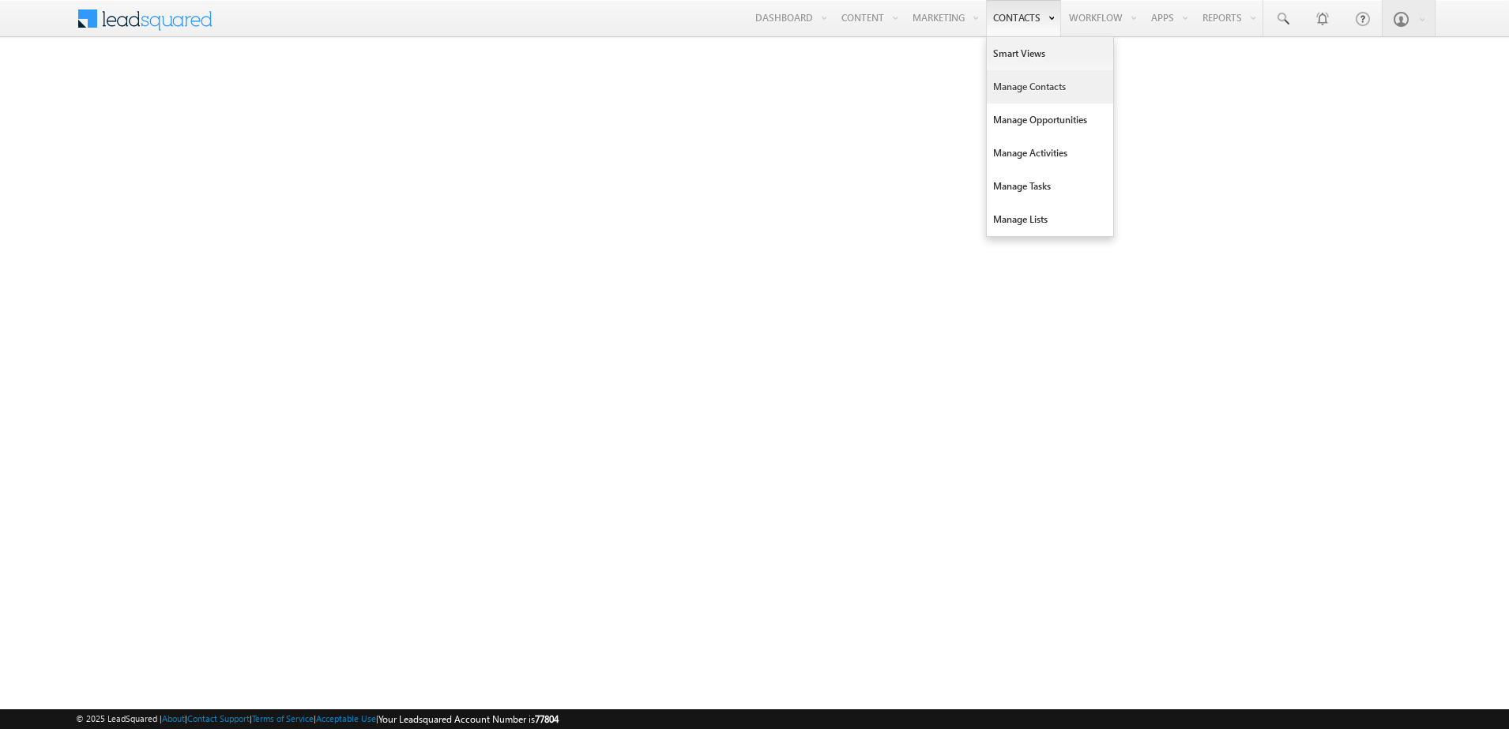
click at [1002, 89] on link "Manage Contacts" at bounding box center [1050, 86] width 126 height 33
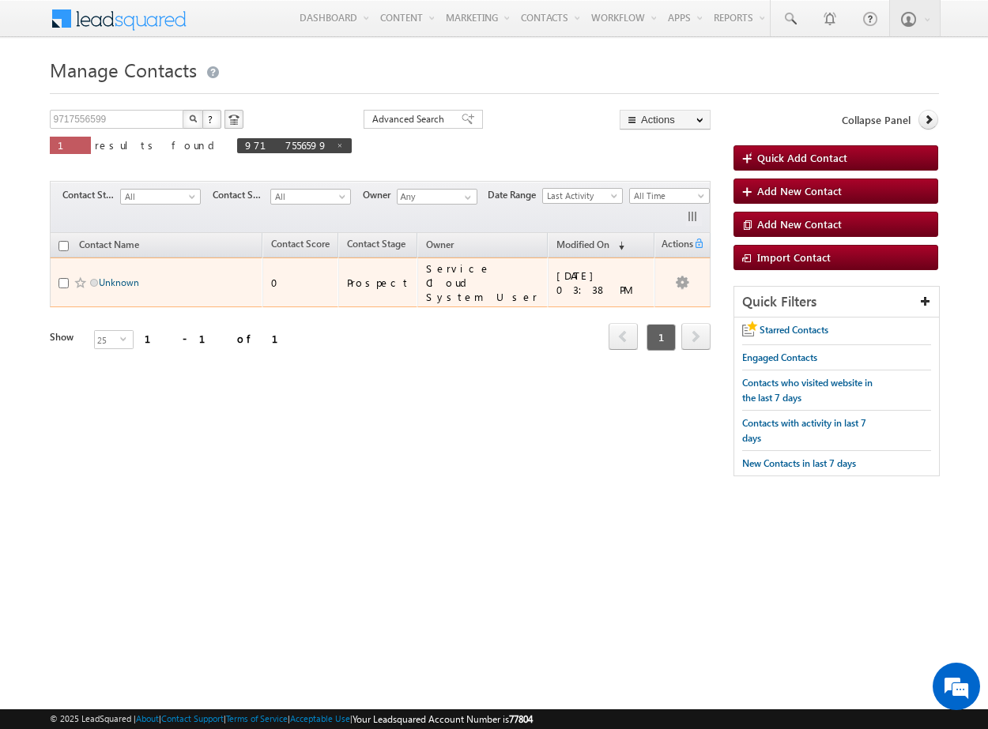
click at [103, 277] on link "Unknown" at bounding box center [119, 283] width 40 height 12
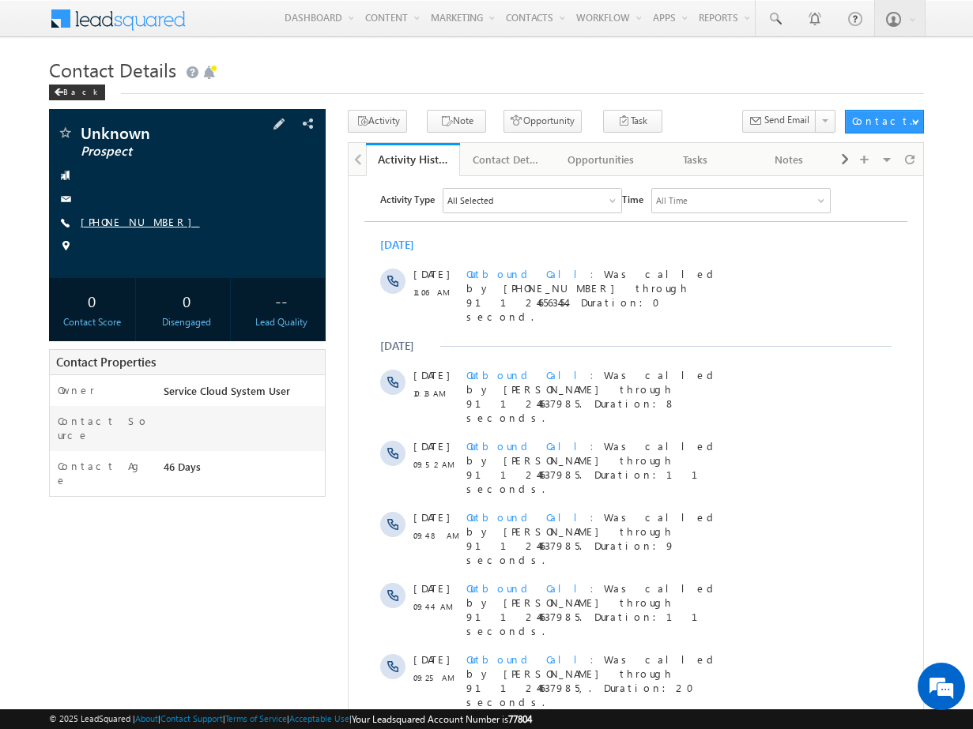
click at [119, 222] on link "[PHONE_NUMBER]" at bounding box center [140, 221] width 119 height 13
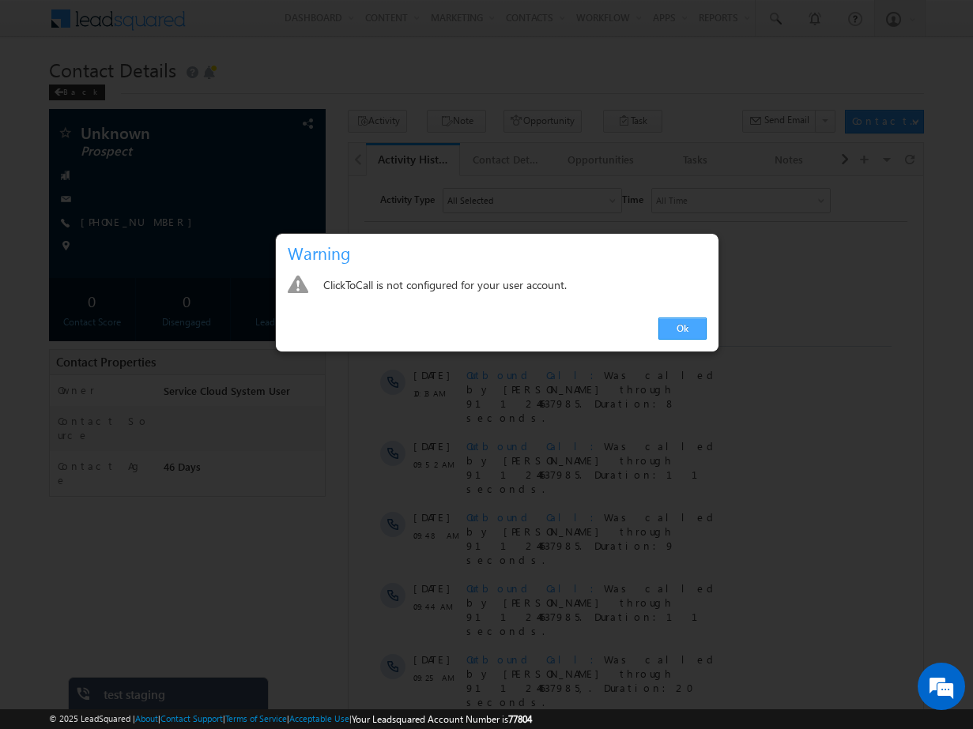
click at [687, 320] on link "Ok" at bounding box center [682, 329] width 48 height 22
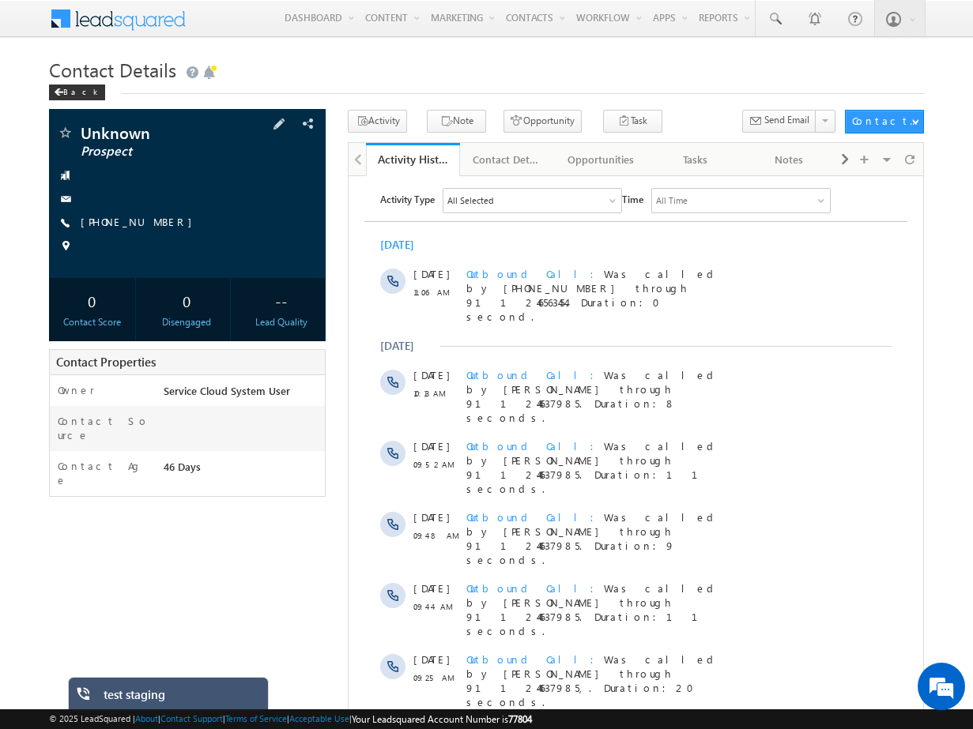
click at [146, 213] on div "Unknown Prospect [PHONE_NUMBER]" at bounding box center [187, 193] width 261 height 137
click at [141, 223] on link "[PHONE_NUMBER]" at bounding box center [140, 221] width 119 height 13
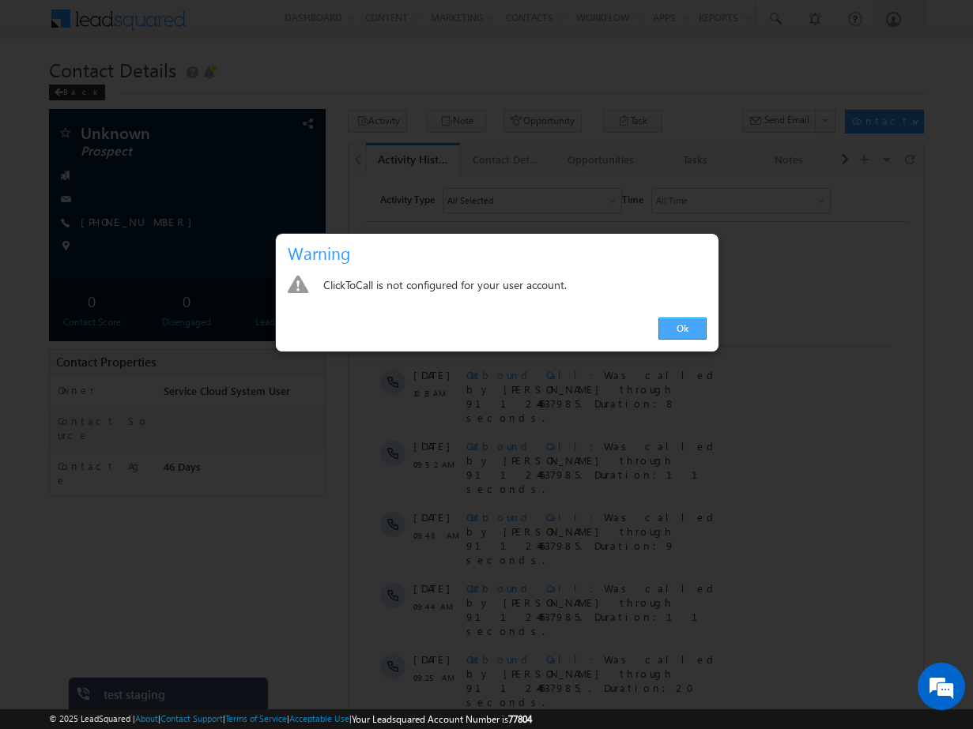
click at [682, 327] on link "Ok" at bounding box center [682, 329] width 48 height 22
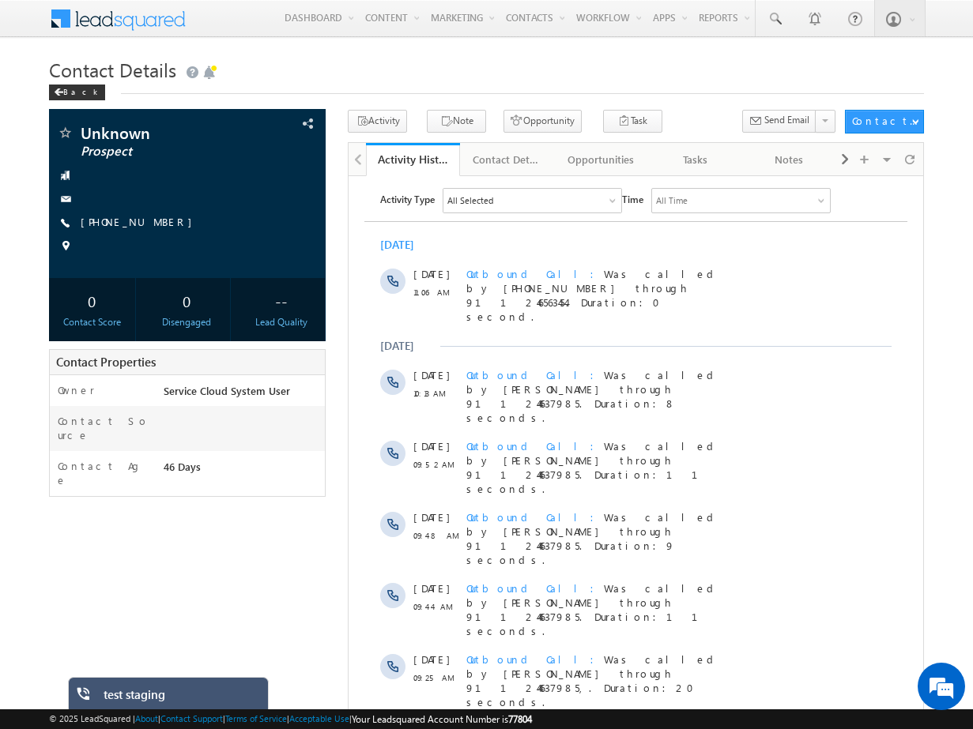
click at [153, 695] on div "test staging" at bounding box center [180, 698] width 153 height 22
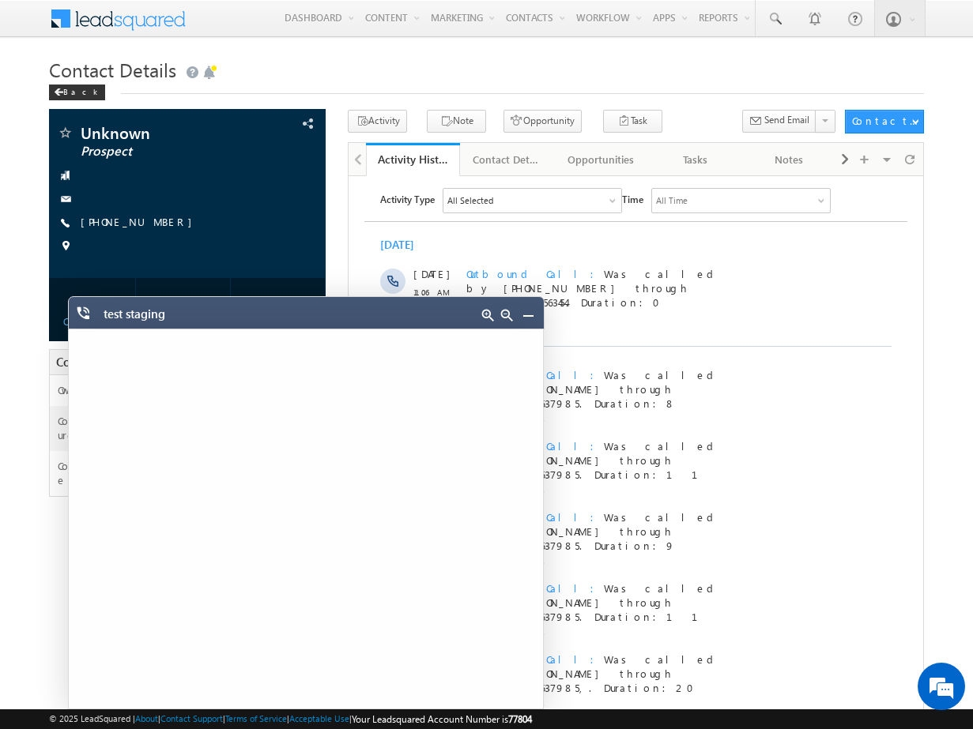
click at [525, 326] on div at bounding box center [507, 318] width 69 height 22
click at [526, 318] on link at bounding box center [528, 315] width 13 height 13
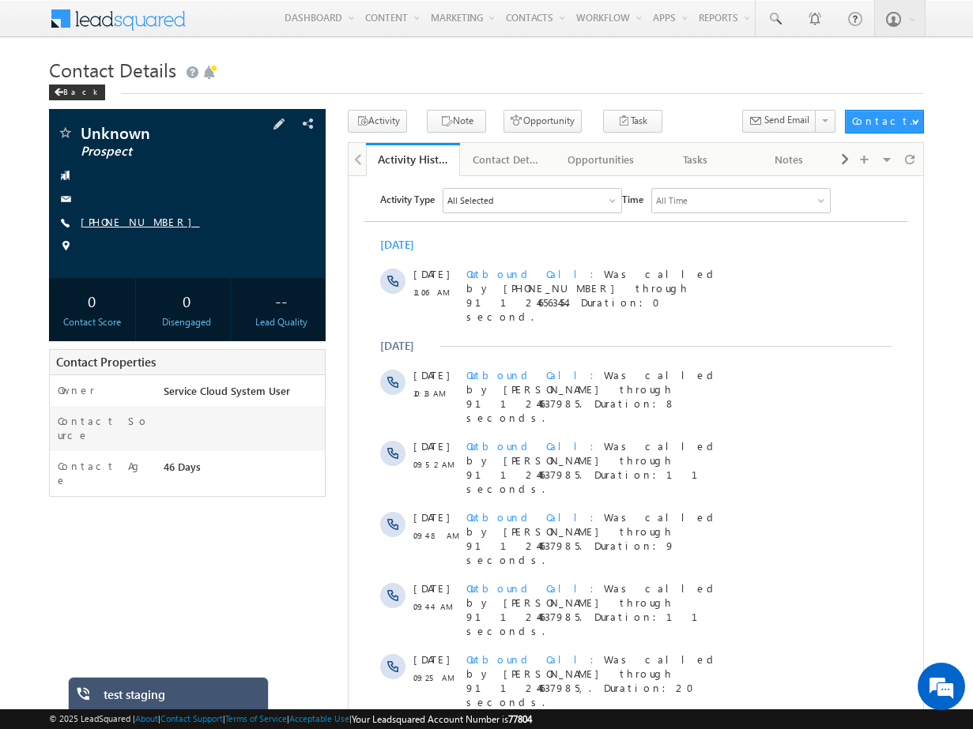
click at [124, 220] on link "+91-9717556599" at bounding box center [140, 221] width 119 height 13
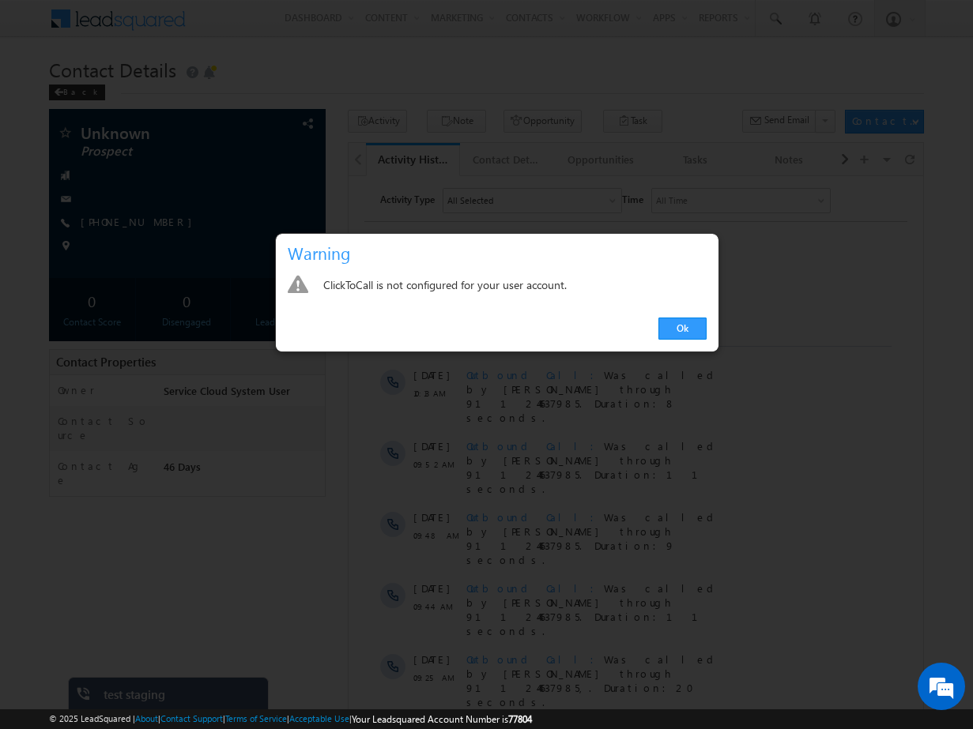
click at [566, 282] on div "ClickToCall is not configured for your user account." at bounding box center [514, 286] width 383 height 22
drag, startPoint x: 571, startPoint y: 282, endPoint x: 296, endPoint y: 283, distance: 275.8
click at [296, 283] on div "ClickToCall is not configured for your user account." at bounding box center [497, 286] width 419 height 22
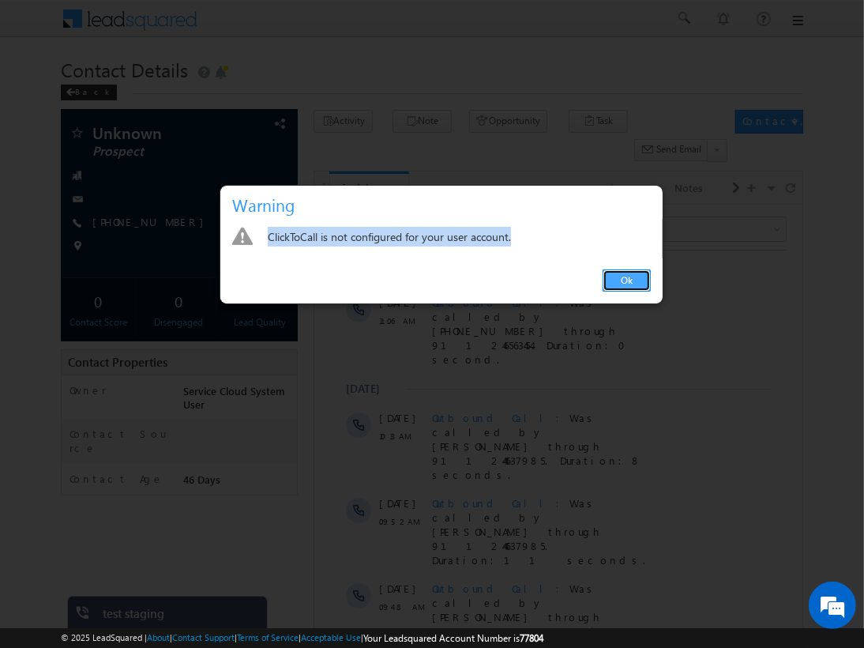
click at [627, 280] on link "Ok" at bounding box center [627, 280] width 48 height 22
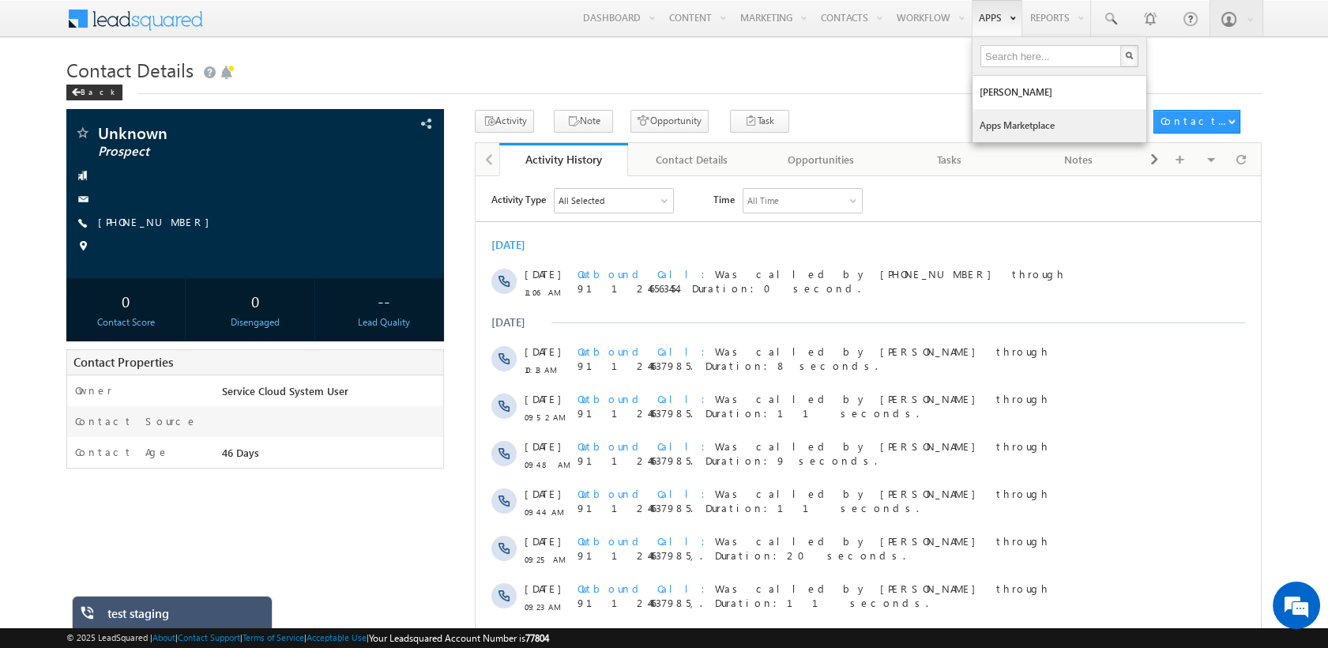
click at [972, 121] on link "Apps Marketplace" at bounding box center [1060, 125] width 174 height 33
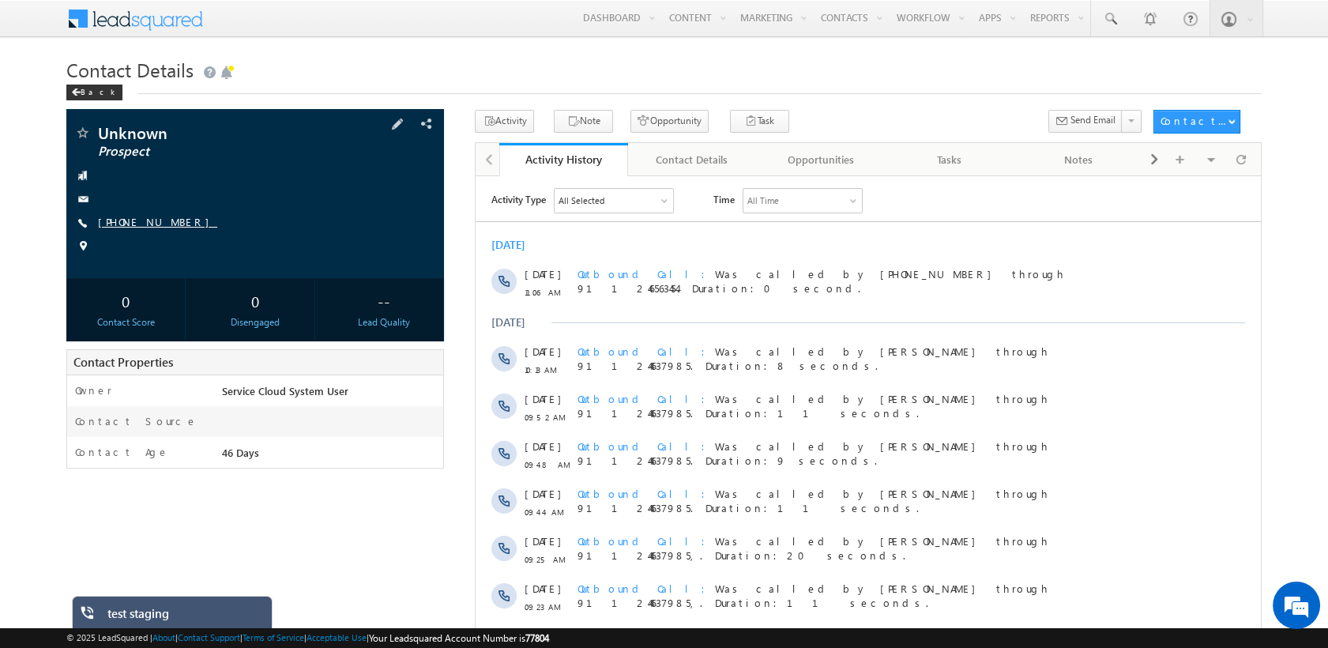
click at [174, 223] on link "+91-9717556599" at bounding box center [157, 221] width 119 height 13
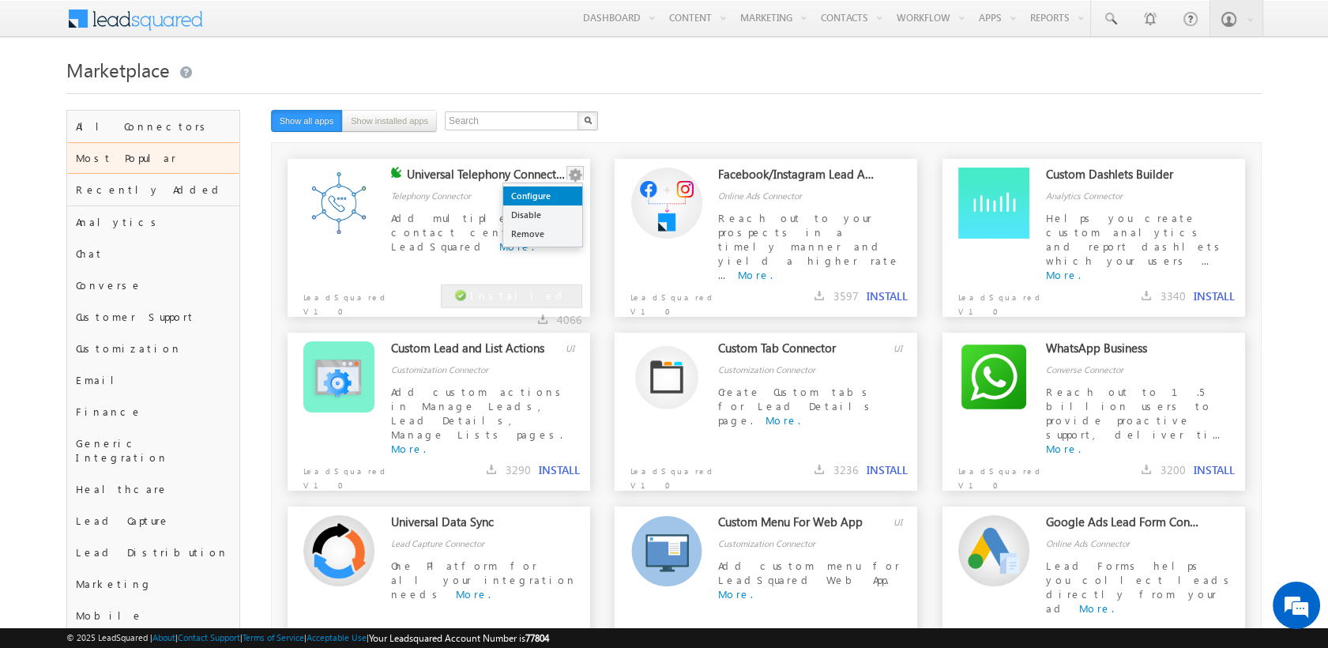
click at [559, 194] on link "Configure" at bounding box center [542, 195] width 79 height 19
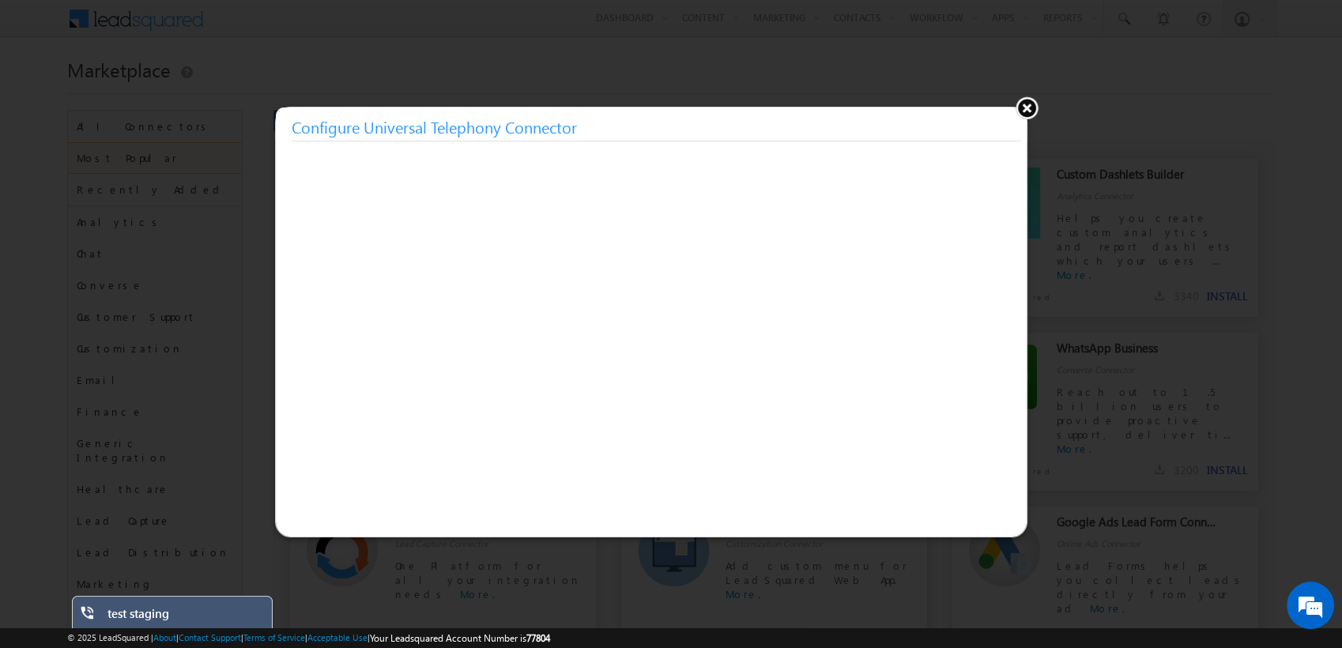
click at [1028, 104] on button at bounding box center [1027, 108] width 24 height 24
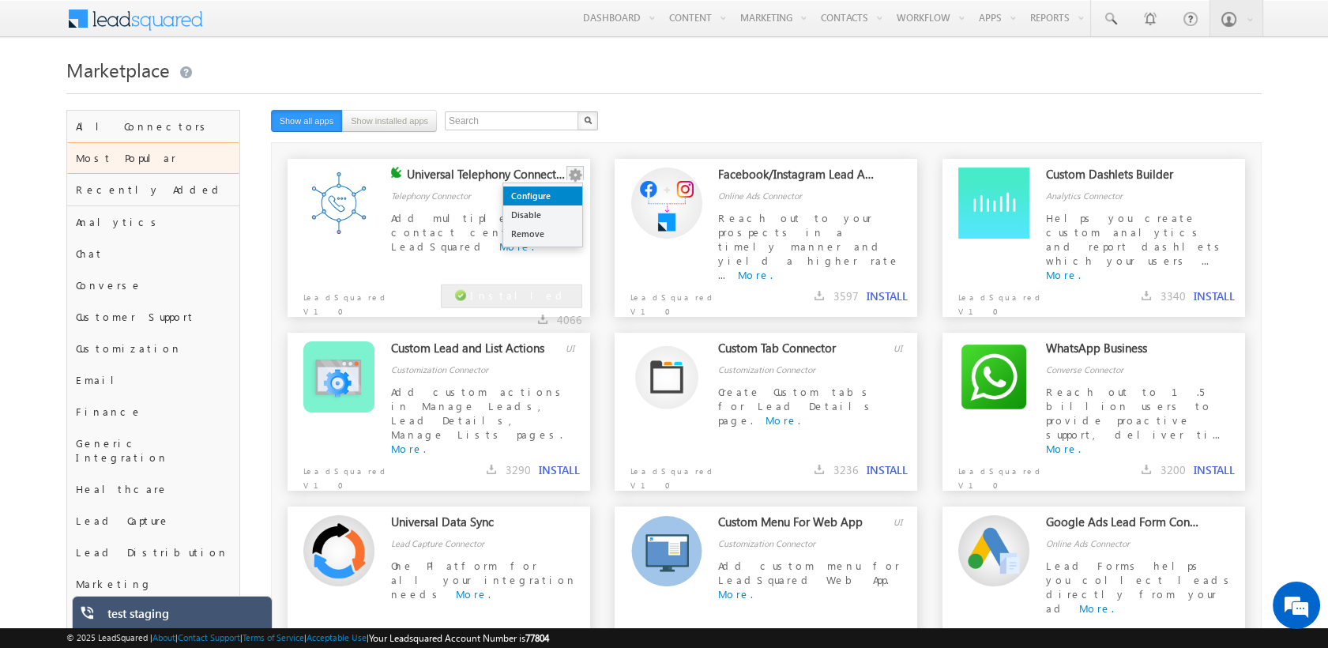
click at [559, 196] on link "Configure" at bounding box center [542, 195] width 79 height 19
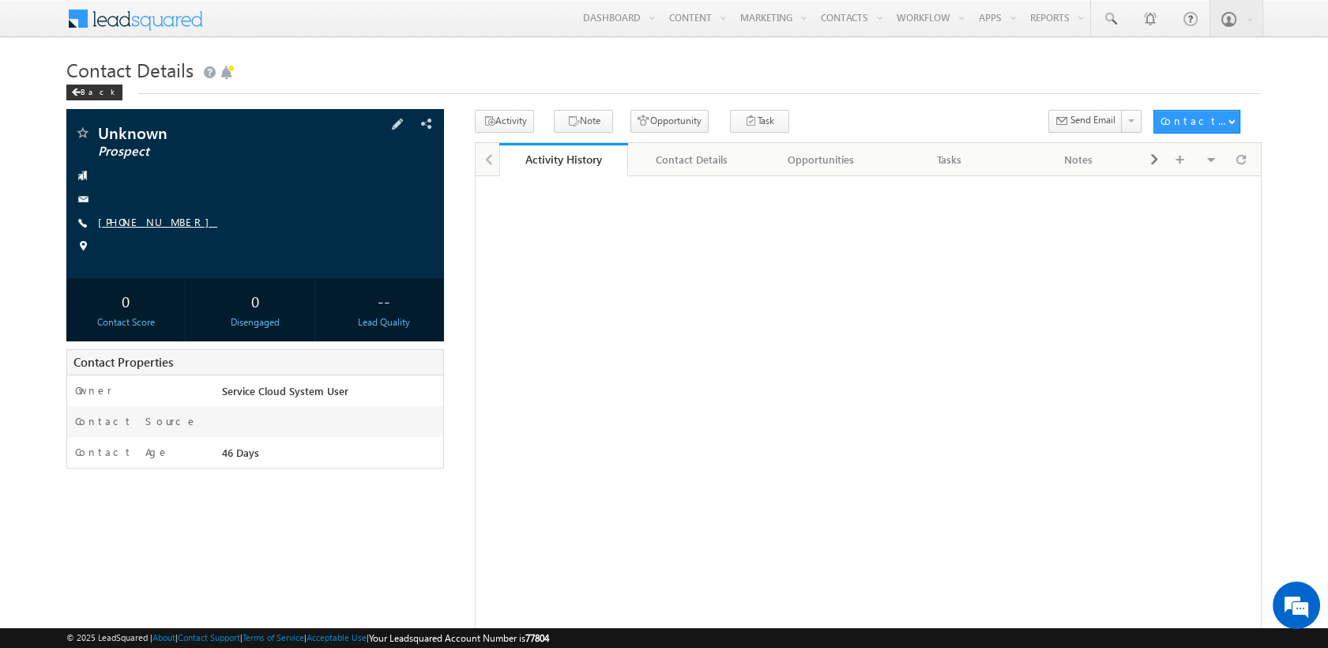
click at [138, 224] on link "[PHONE_NUMBER]" at bounding box center [157, 221] width 119 height 13
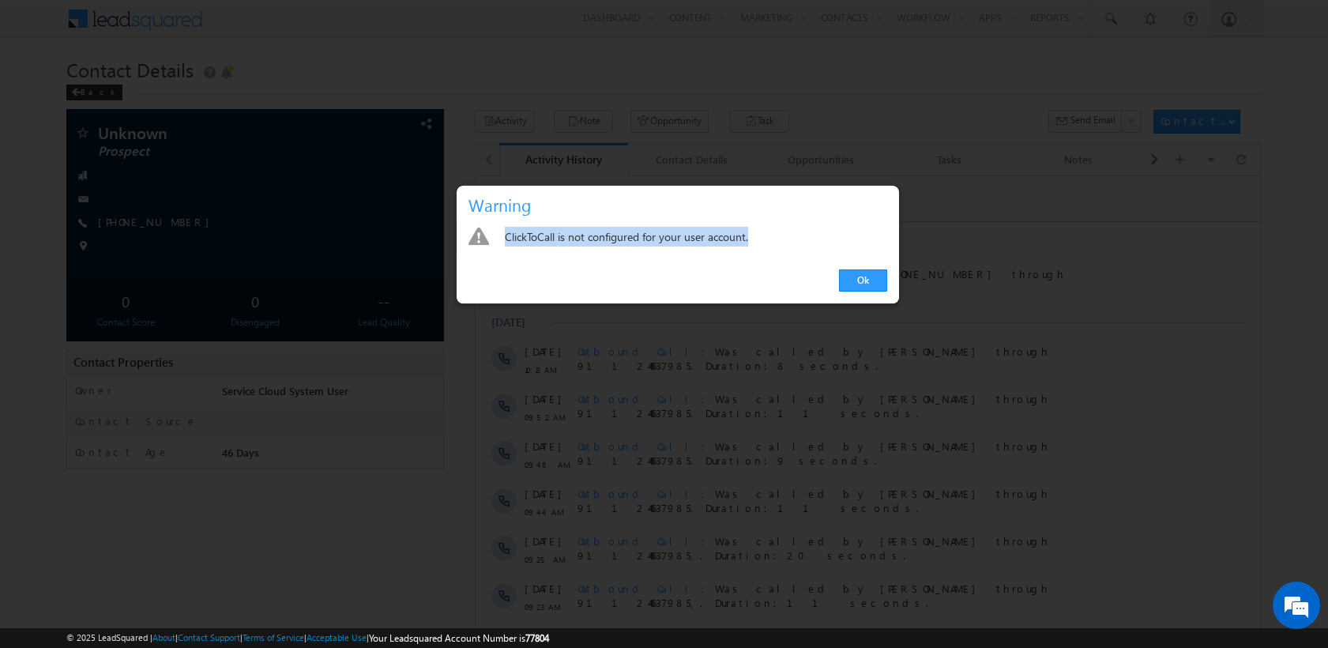
drag, startPoint x: 757, startPoint y: 235, endPoint x: 493, endPoint y: 231, distance: 264.0
click at [493, 231] on div "ClickToCall is not configured for your user account." at bounding box center [678, 238] width 419 height 22
click at [874, 269] on link "Ok" at bounding box center [863, 280] width 48 height 22
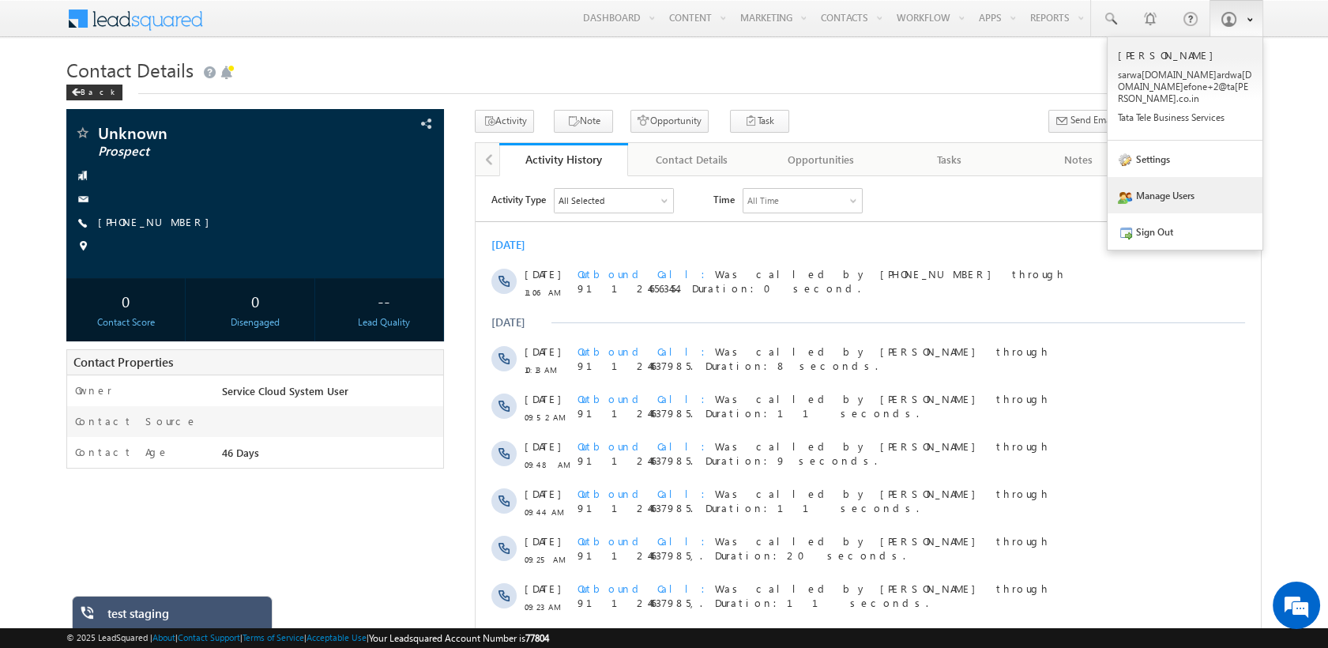
click at [1193, 191] on link "Manage Users" at bounding box center [1185, 195] width 155 height 36
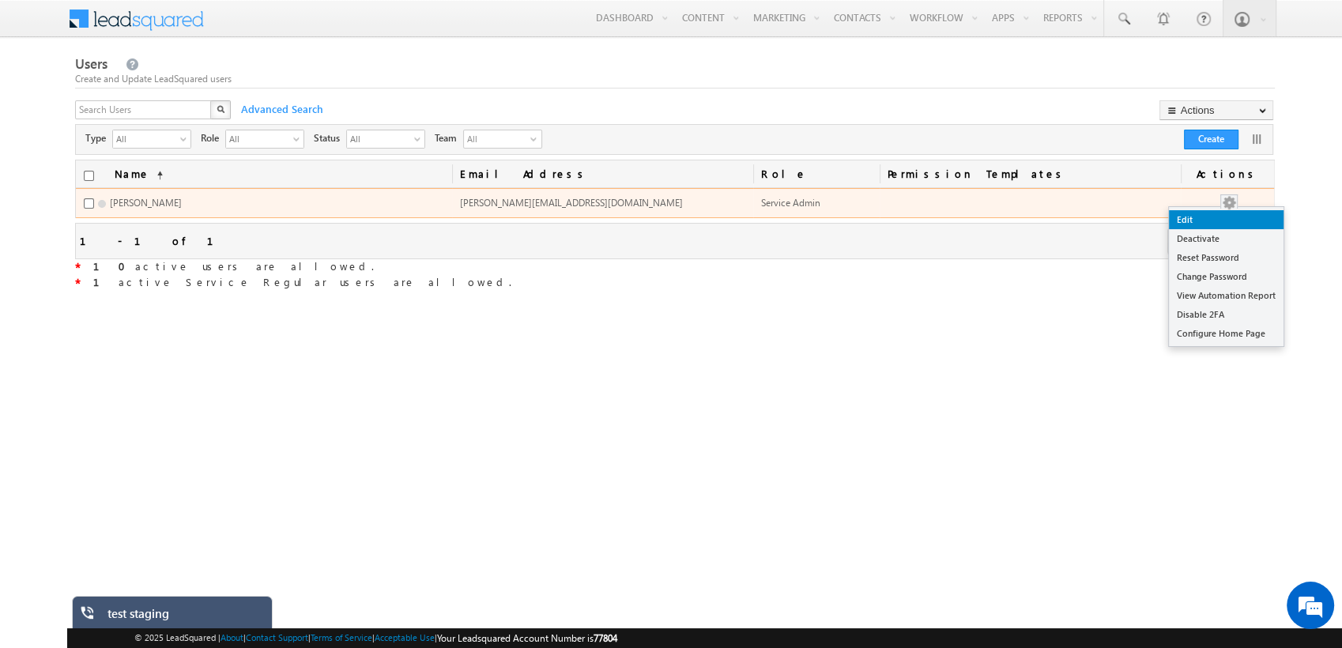
click at [1218, 215] on link "Edit" at bounding box center [1226, 219] width 115 height 19
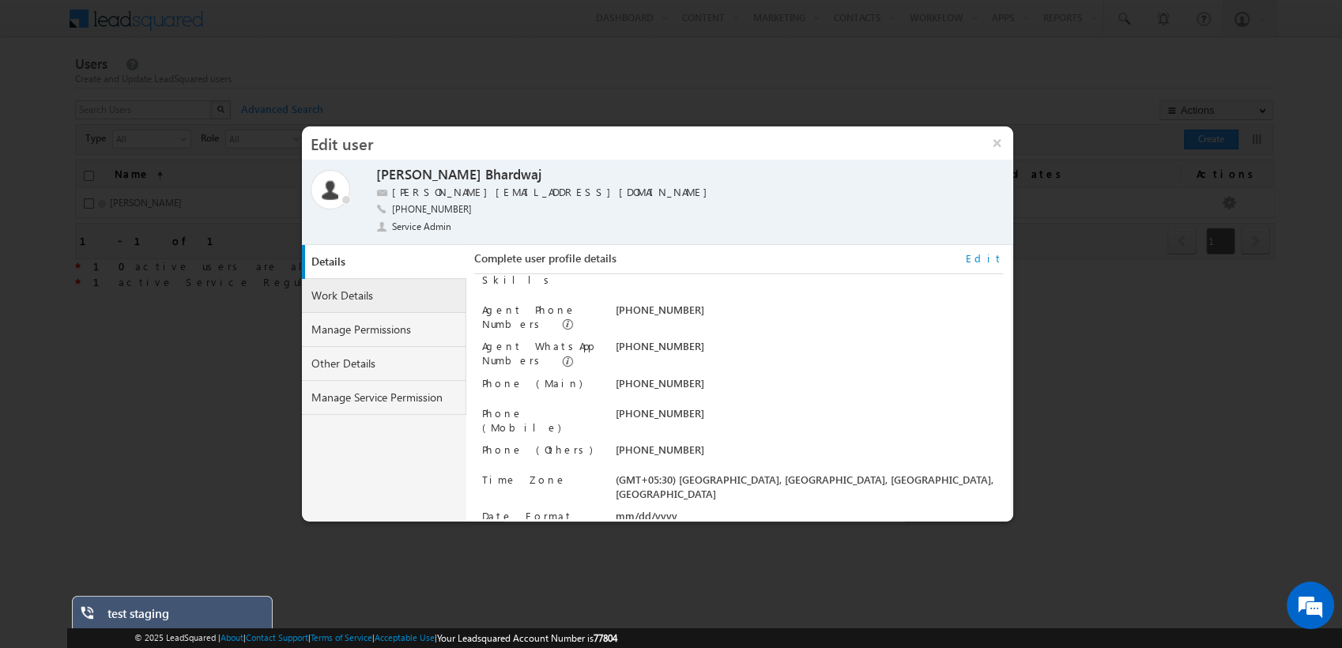
click at [360, 300] on link "Work Details" at bounding box center [384, 296] width 164 height 34
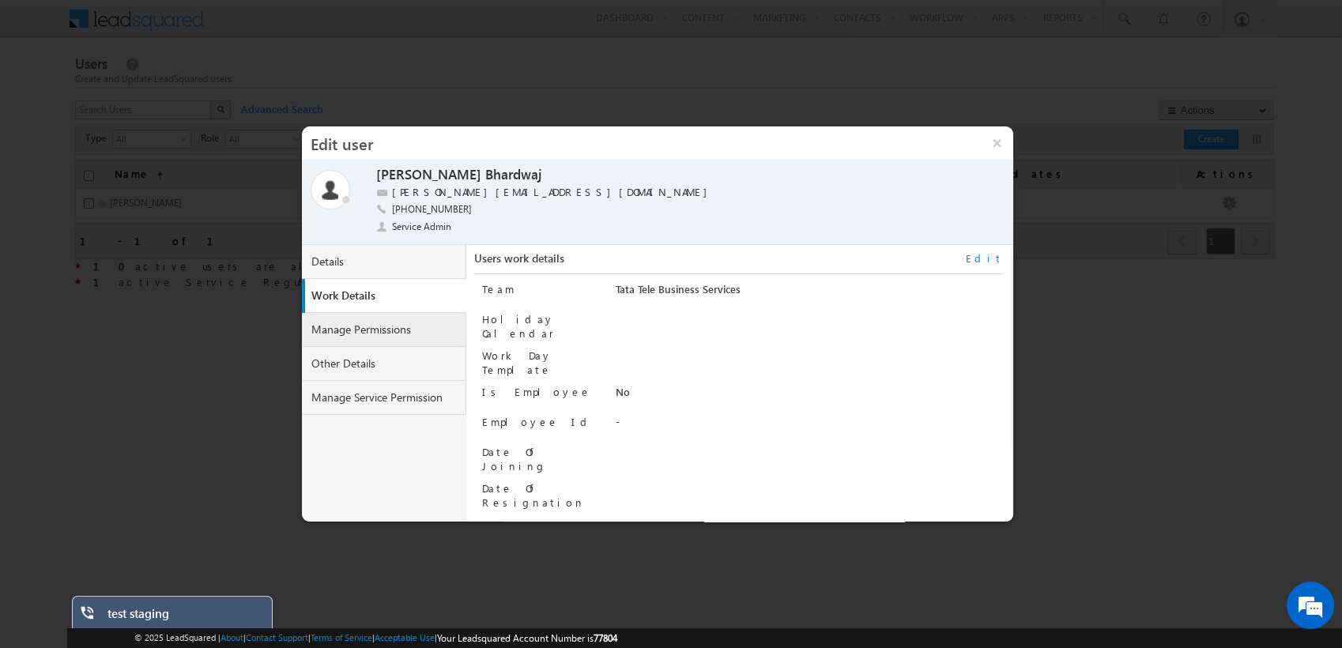
click at [405, 335] on link "Manage Permissions" at bounding box center [384, 330] width 164 height 34
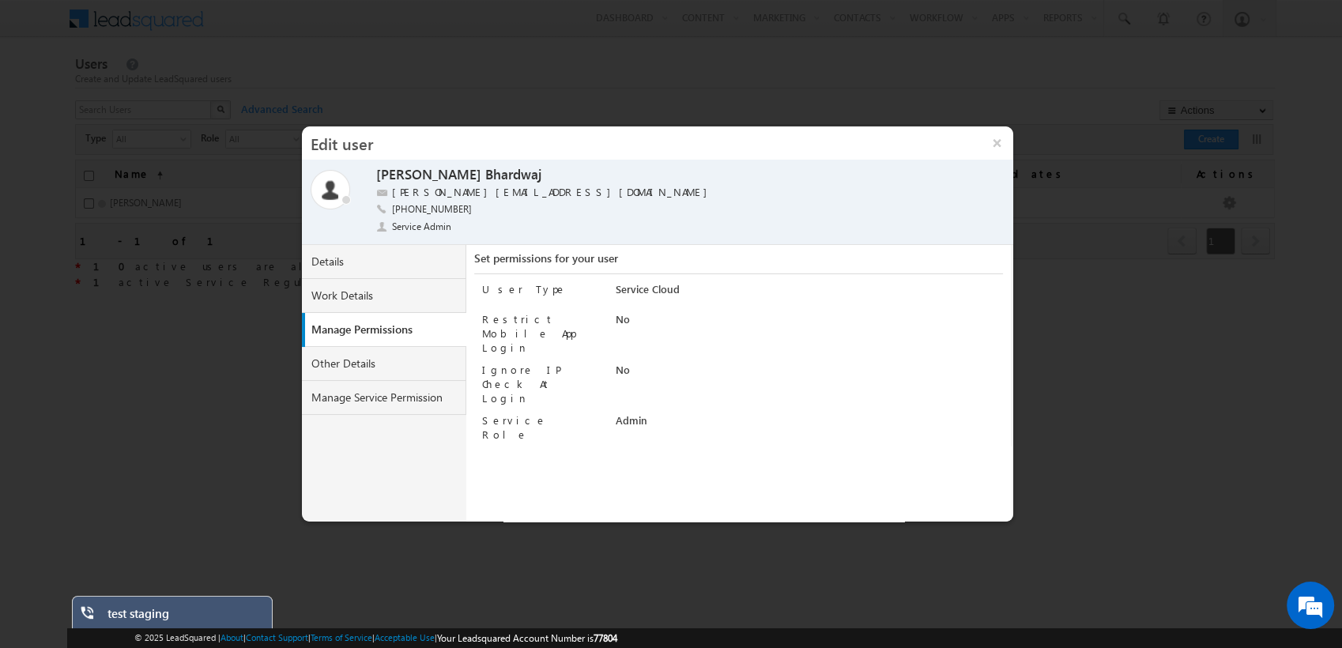
click at [657, 289] on div "Service Cloud" at bounding box center [809, 293] width 387 height 22
click at [929, 256] on div "Set permissions for your user" at bounding box center [738, 262] width 529 height 23
click at [994, 149] on button "×" at bounding box center [997, 142] width 34 height 33
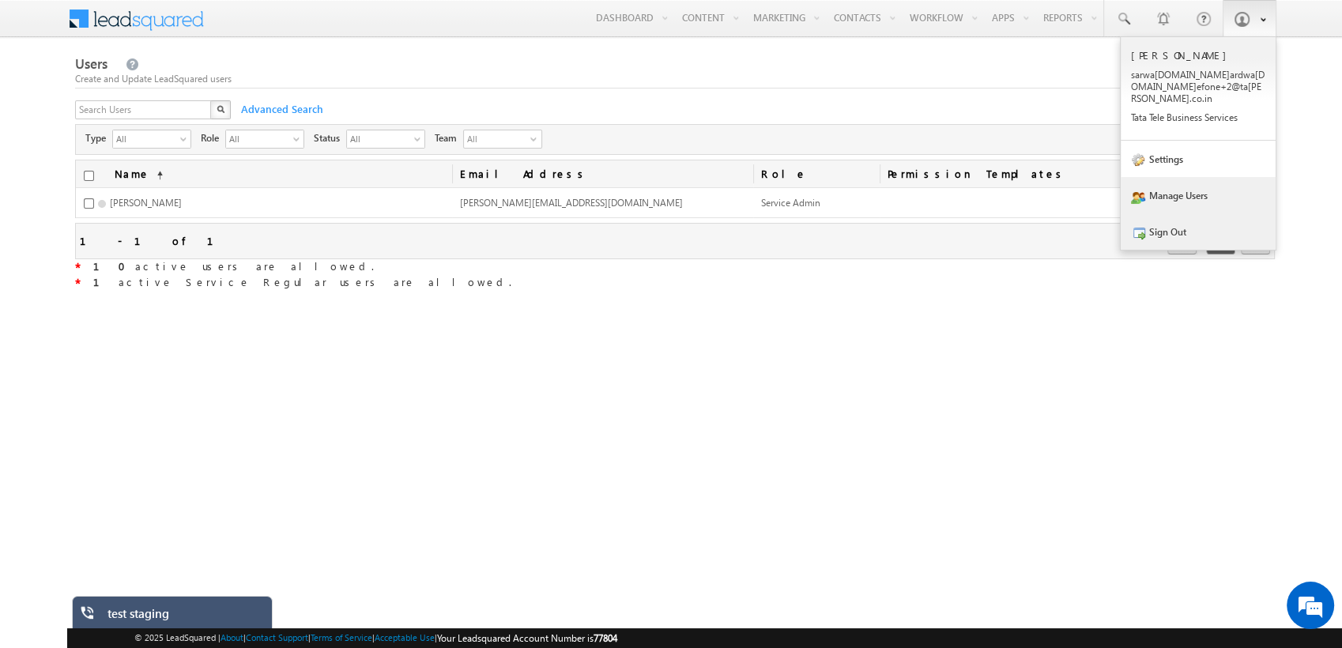
click at [1183, 224] on link "Sign Out" at bounding box center [1198, 231] width 155 height 36
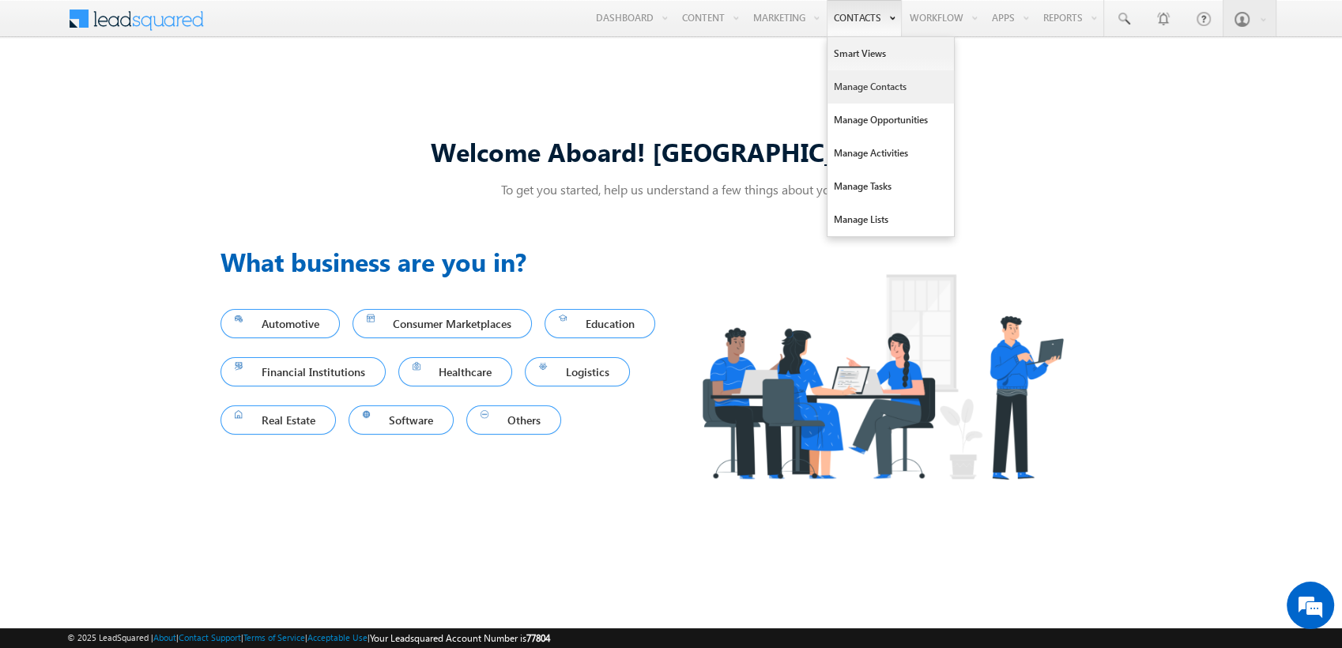
click at [867, 83] on link "Manage Contacts" at bounding box center [890, 86] width 126 height 33
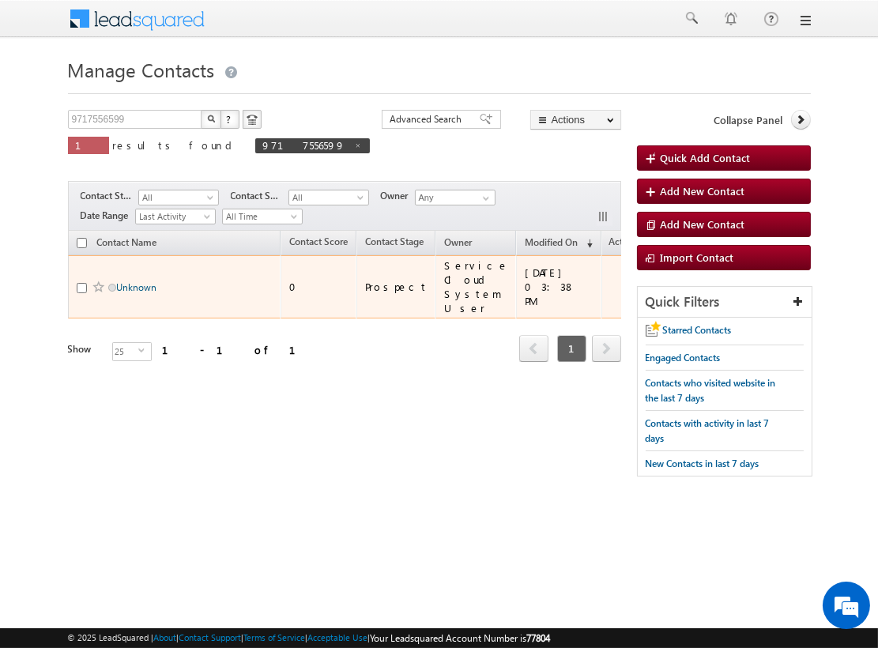
click at [134, 290] on link "Unknown" at bounding box center [137, 287] width 40 height 12
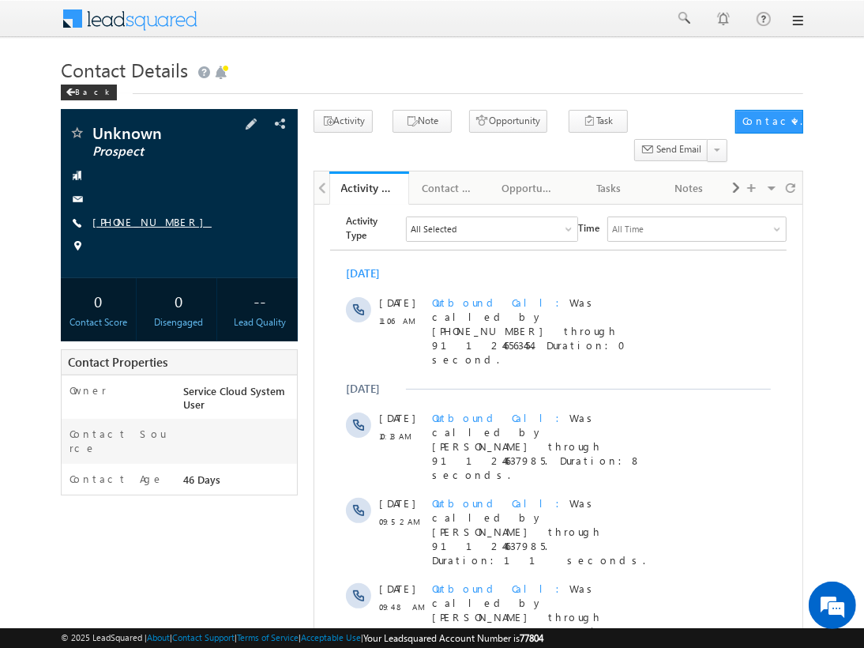
click at [152, 224] on link "[PHONE_NUMBER]" at bounding box center [151, 221] width 119 height 13
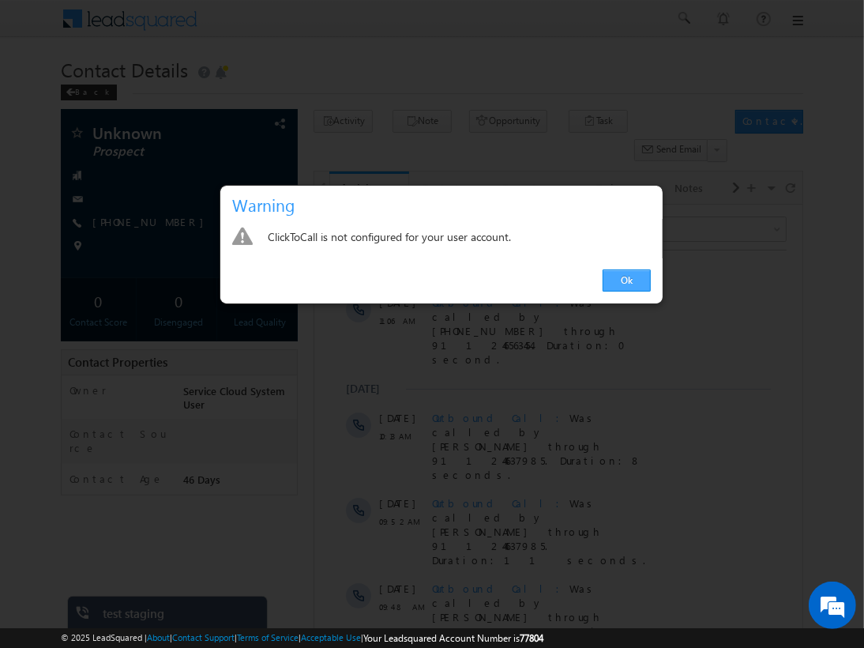
click at [626, 274] on link "Ok" at bounding box center [627, 280] width 48 height 22
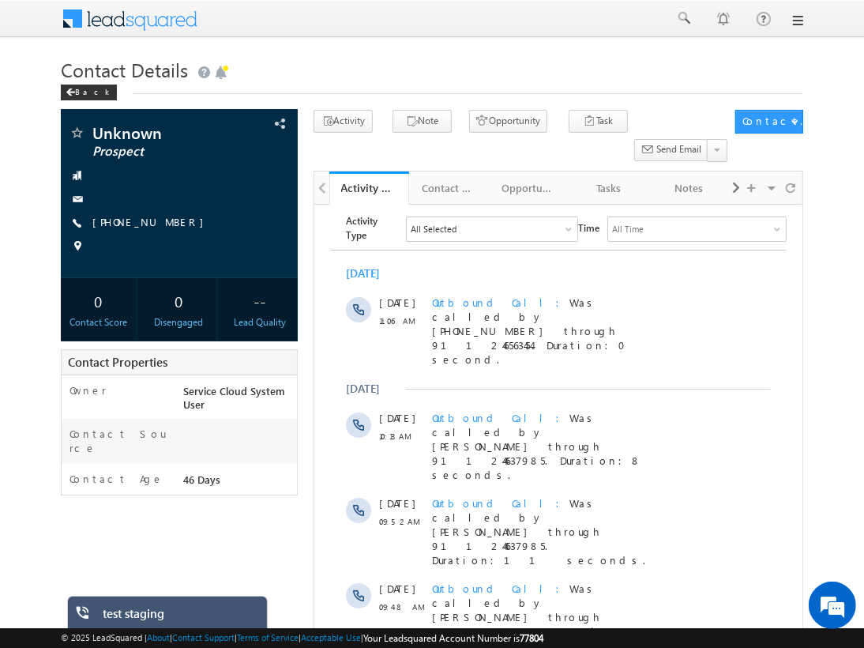
click at [792, 24] on link at bounding box center [797, 20] width 13 height 13
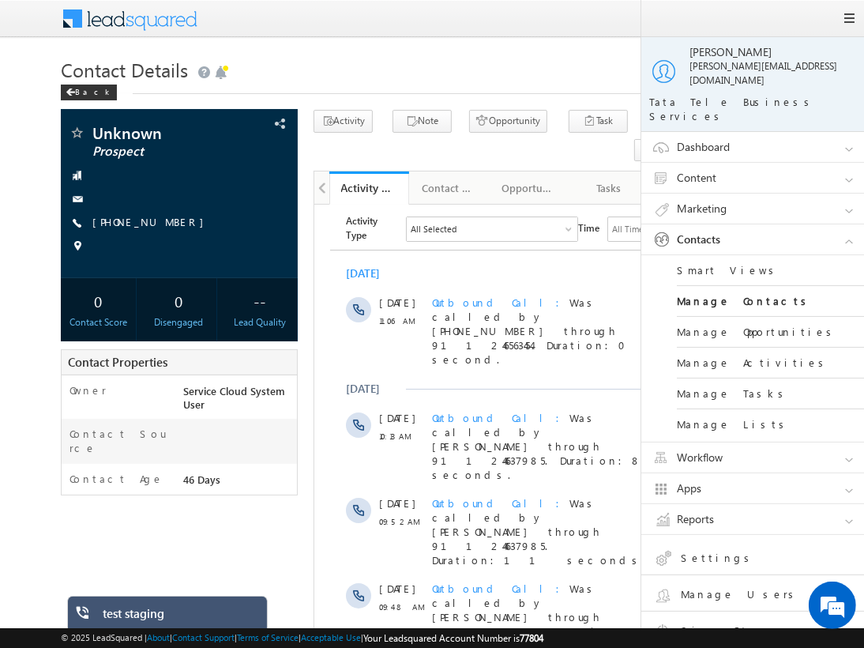
scroll to position [10, 0]
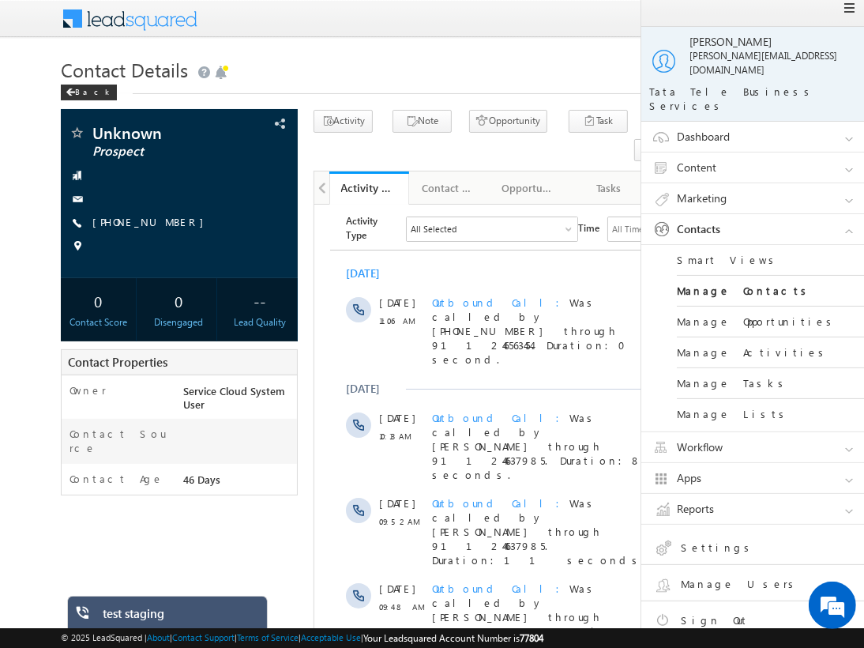
click at [701, 463] on link "Apps" at bounding box center [760, 478] width 237 height 30
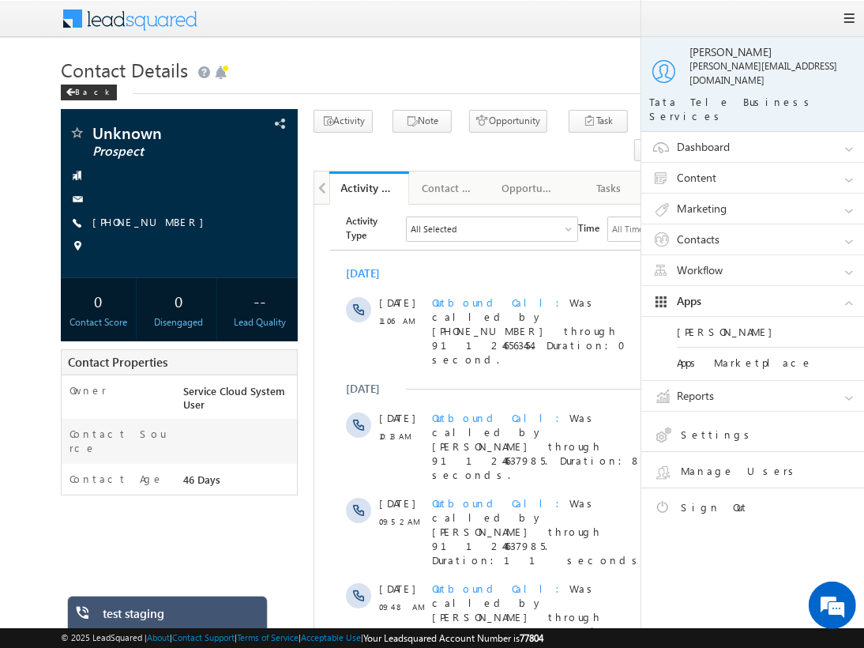
scroll to position [0, 0]
click at [724, 348] on link "Apps Marketplace" at bounding box center [772, 363] width 190 height 30
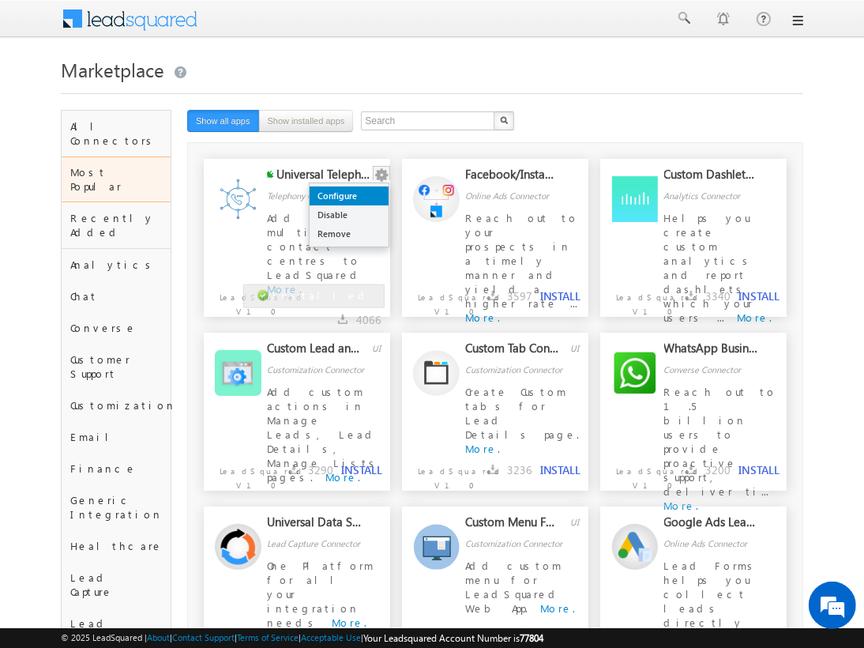
click at [360, 200] on link "Configure" at bounding box center [349, 195] width 79 height 19
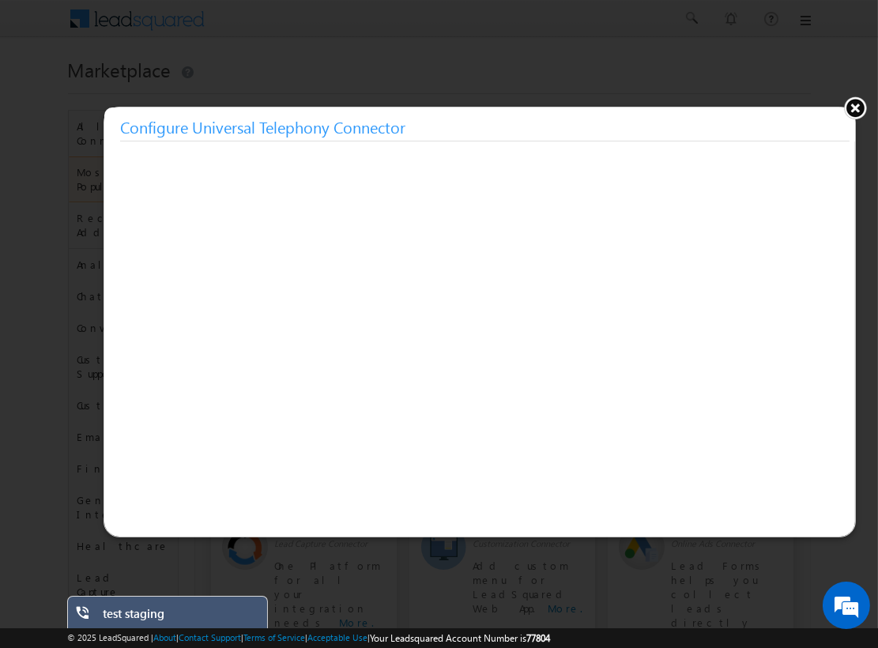
click at [858, 108] on button at bounding box center [855, 108] width 24 height 24
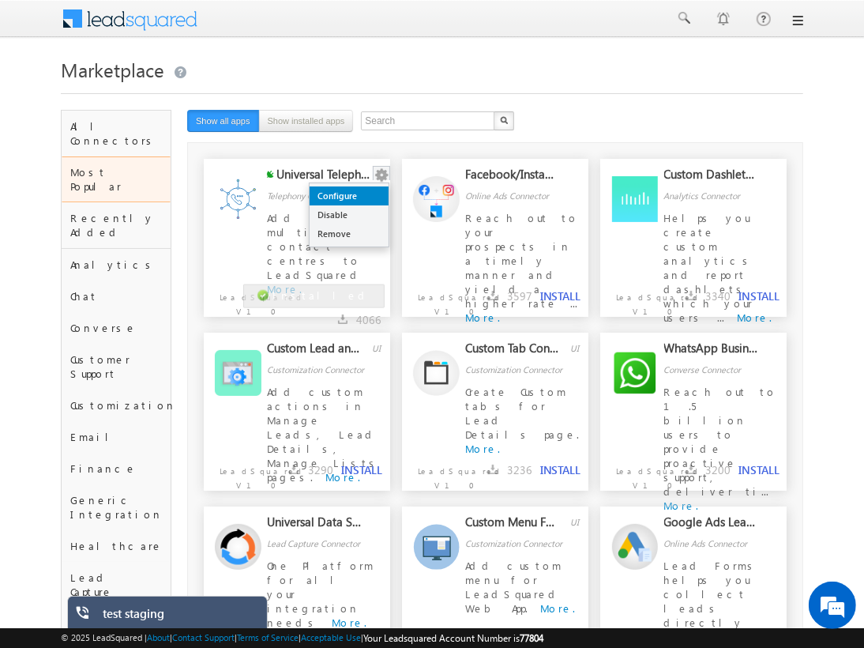
click at [349, 200] on link "Configure" at bounding box center [349, 195] width 79 height 19
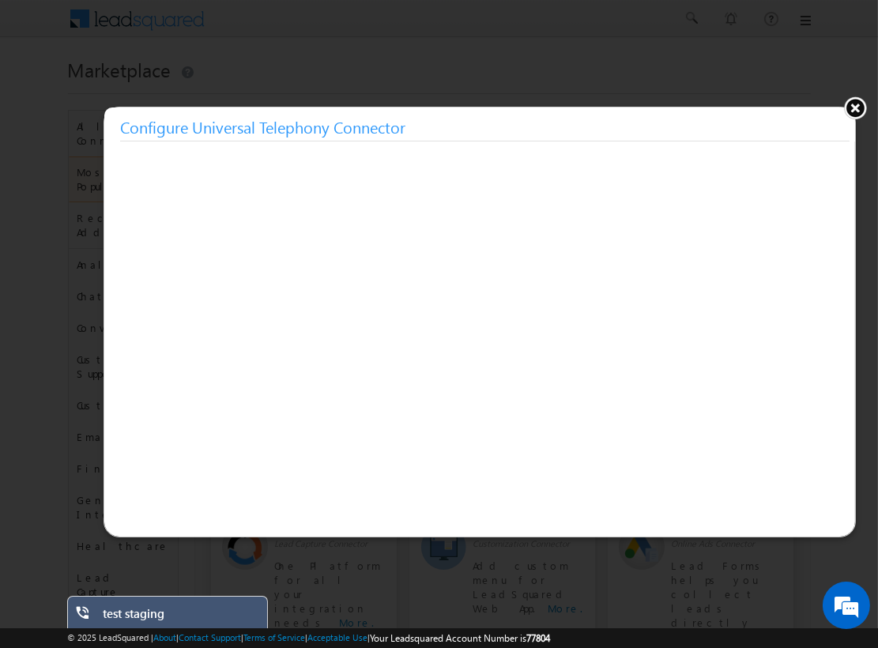
click at [853, 115] on button at bounding box center [855, 108] width 24 height 24
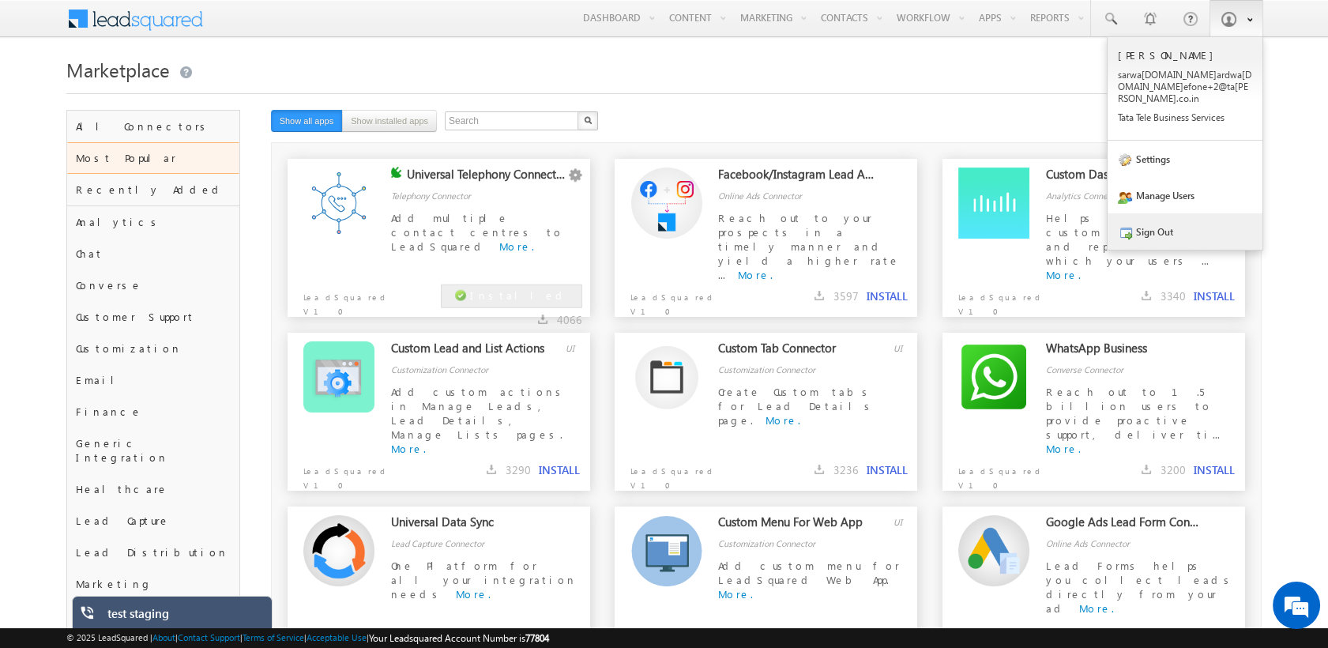
click at [864, 224] on link "Sign Out" at bounding box center [1185, 231] width 155 height 36
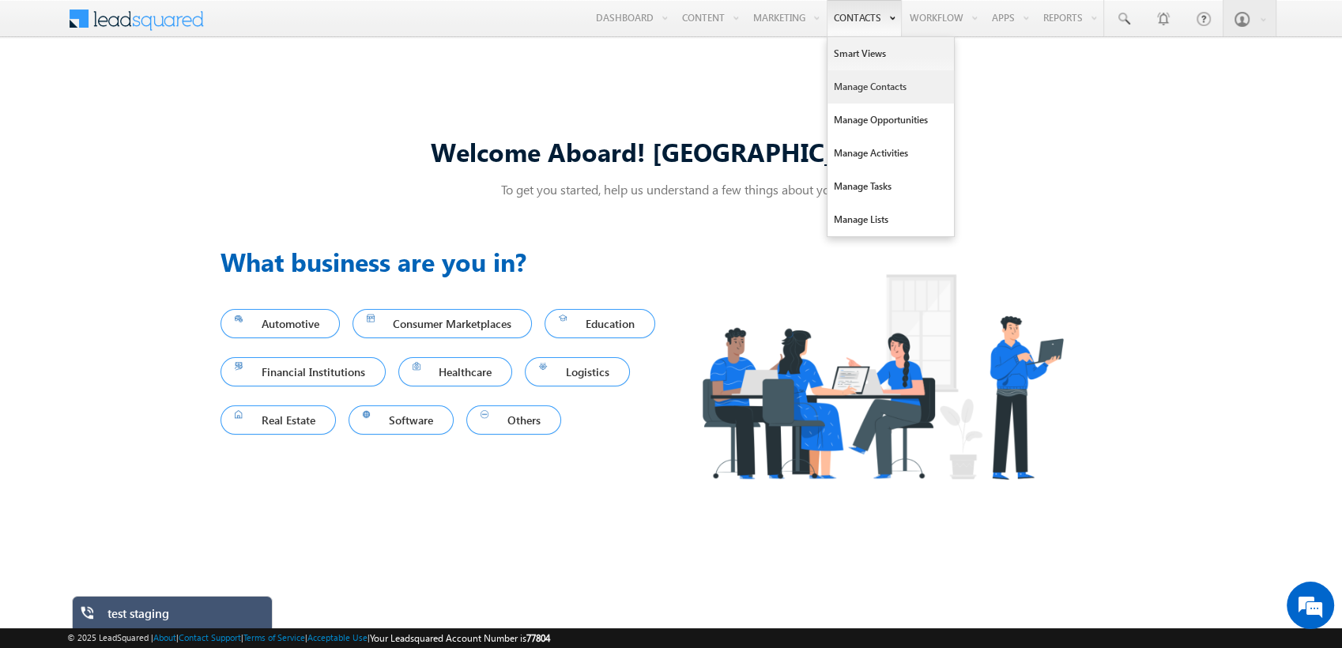
click at [866, 88] on link "Manage Contacts" at bounding box center [890, 86] width 126 height 33
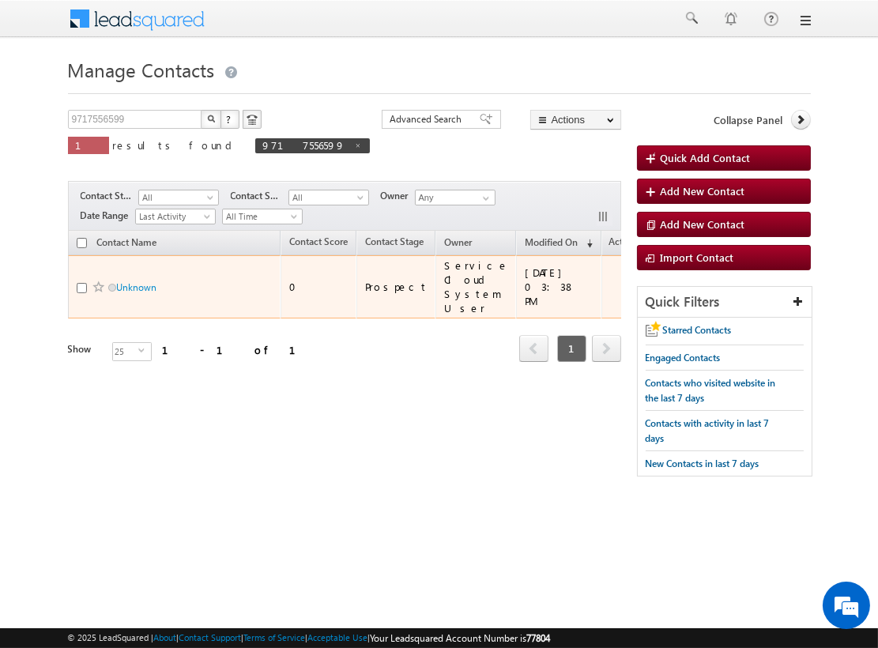
click at [139, 295] on div "Unknown" at bounding box center [176, 291] width 198 height 22
click at [134, 287] on link "Unknown" at bounding box center [137, 287] width 40 height 12
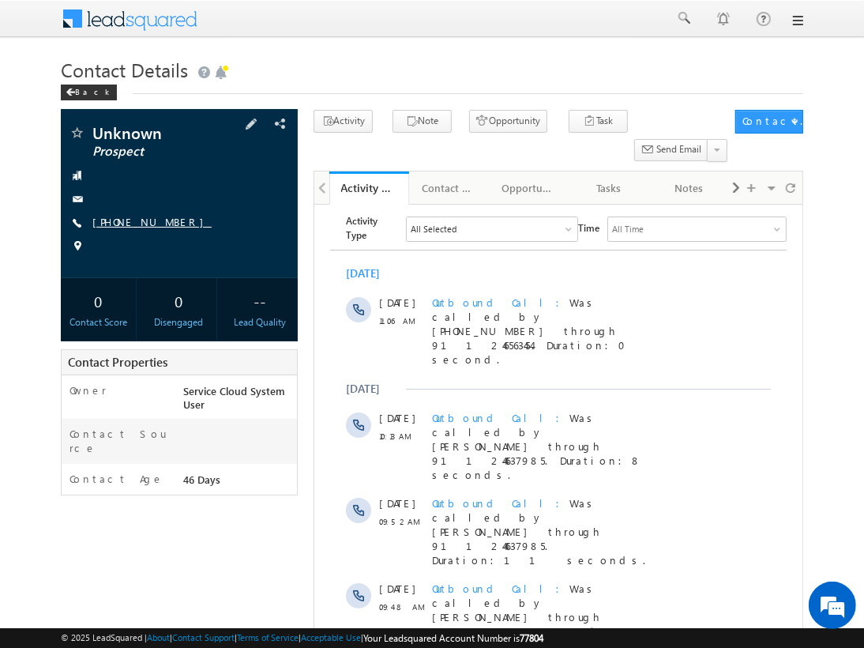
click at [120, 221] on link "[PHONE_NUMBER]" at bounding box center [151, 221] width 119 height 13
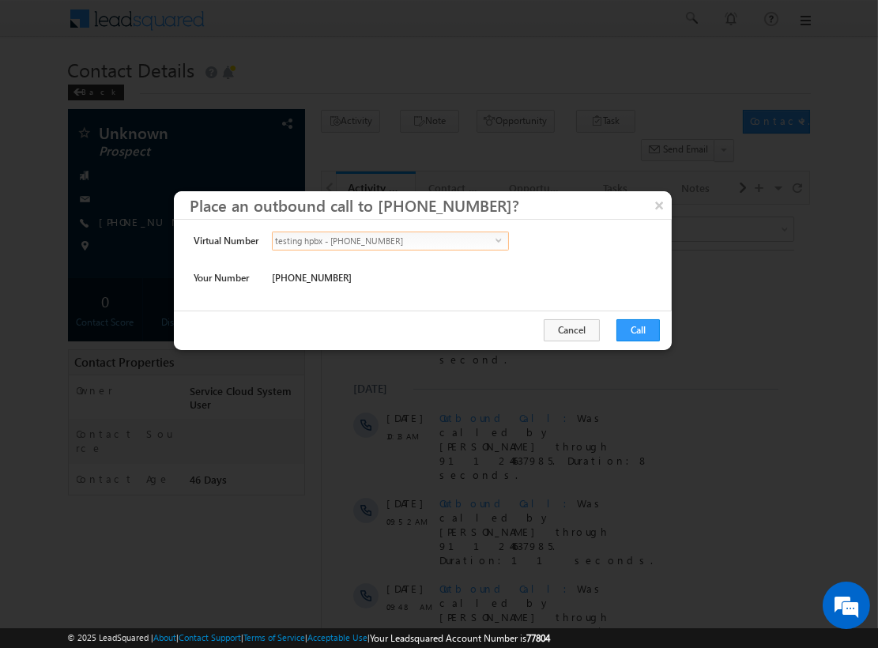
click at [371, 244] on span "testing hpbx - [PHONE_NUMBER]" at bounding box center [384, 240] width 223 height 17
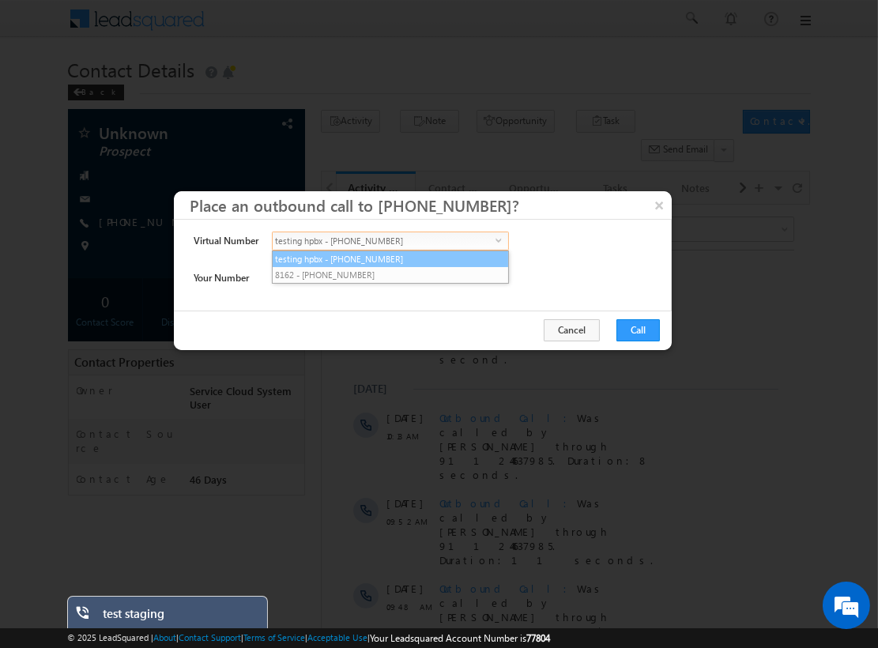
click at [405, 262] on li "testing hpbx - [PHONE_NUMBER]" at bounding box center [390, 259] width 235 height 16
click at [382, 243] on span "testing hpbx - [PHONE_NUMBER]" at bounding box center [384, 240] width 223 height 17
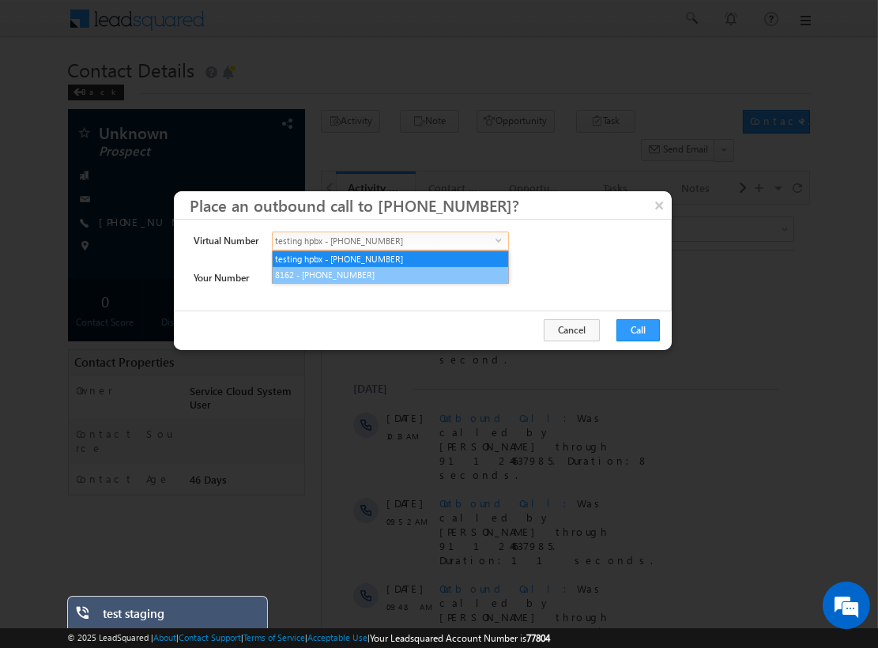
click at [329, 276] on li "8162 - [PHONE_NUMBER]" at bounding box center [390, 275] width 235 height 16
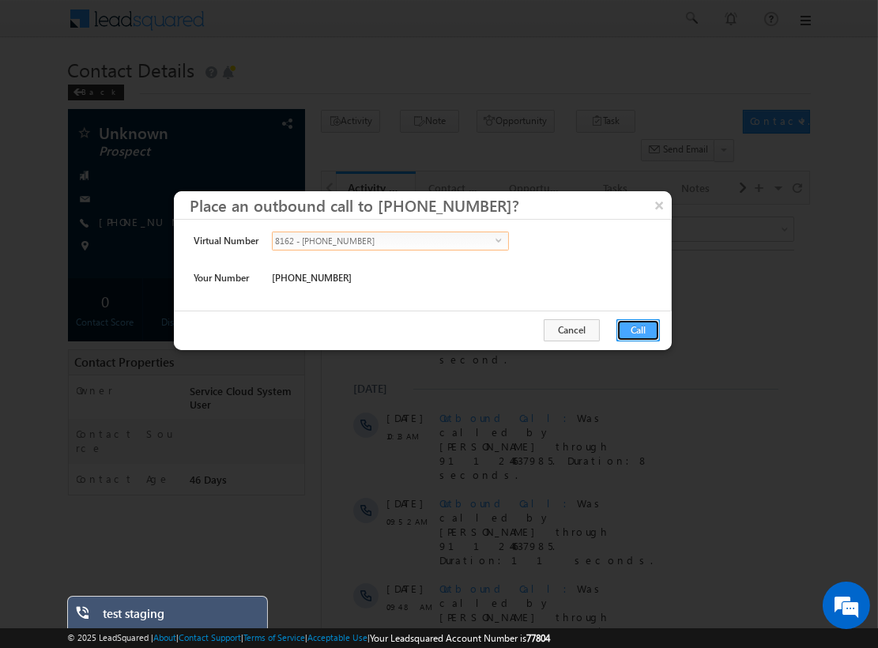
click at [643, 328] on button "Call" at bounding box center [637, 330] width 43 height 22
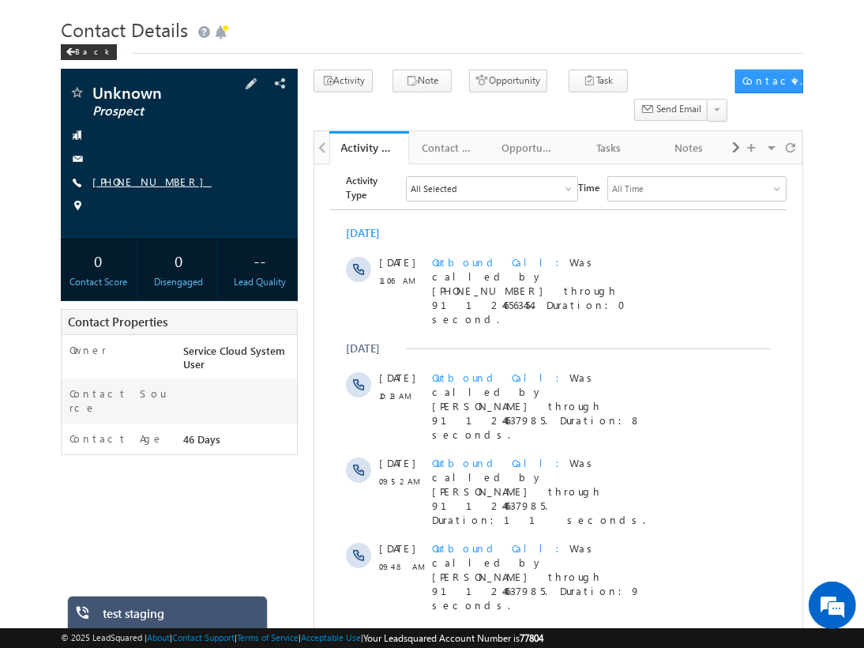
click at [133, 176] on link "[PHONE_NUMBER]" at bounding box center [151, 181] width 119 height 13
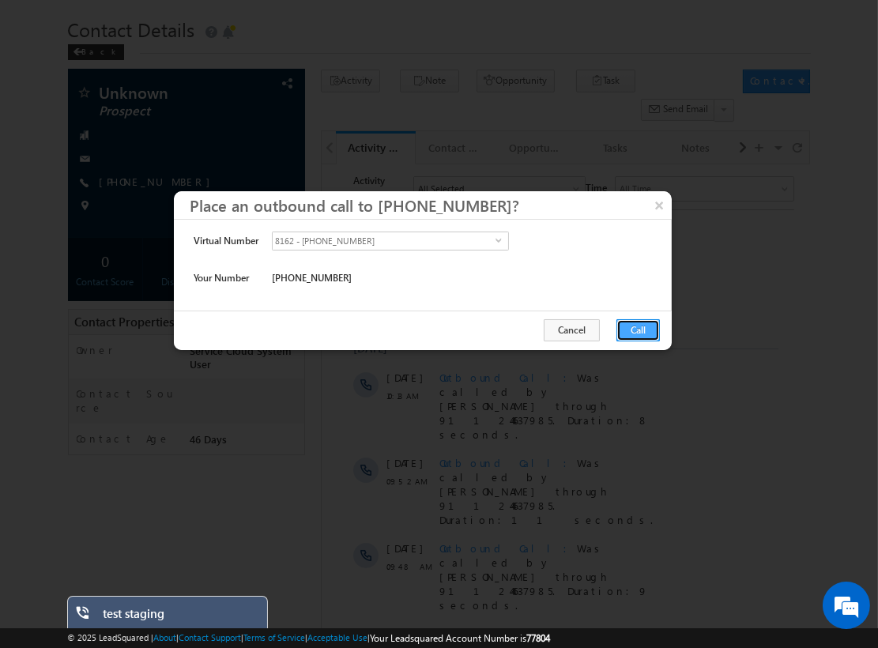
click at [648, 331] on button "Call" at bounding box center [637, 330] width 43 height 22
